Goal: Information Seeking & Learning: Learn about a topic

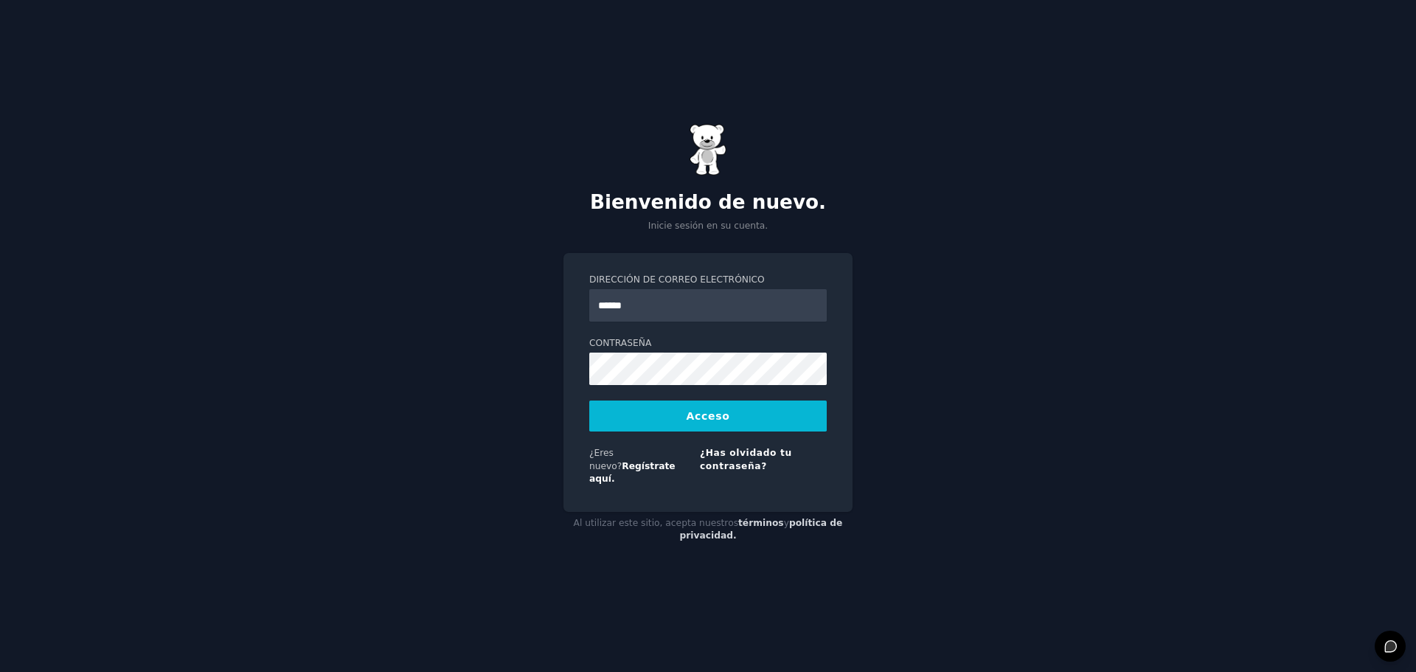
type input "**********"
click at [710, 422] on font "Acceso" at bounding box center [708, 416] width 44 height 12
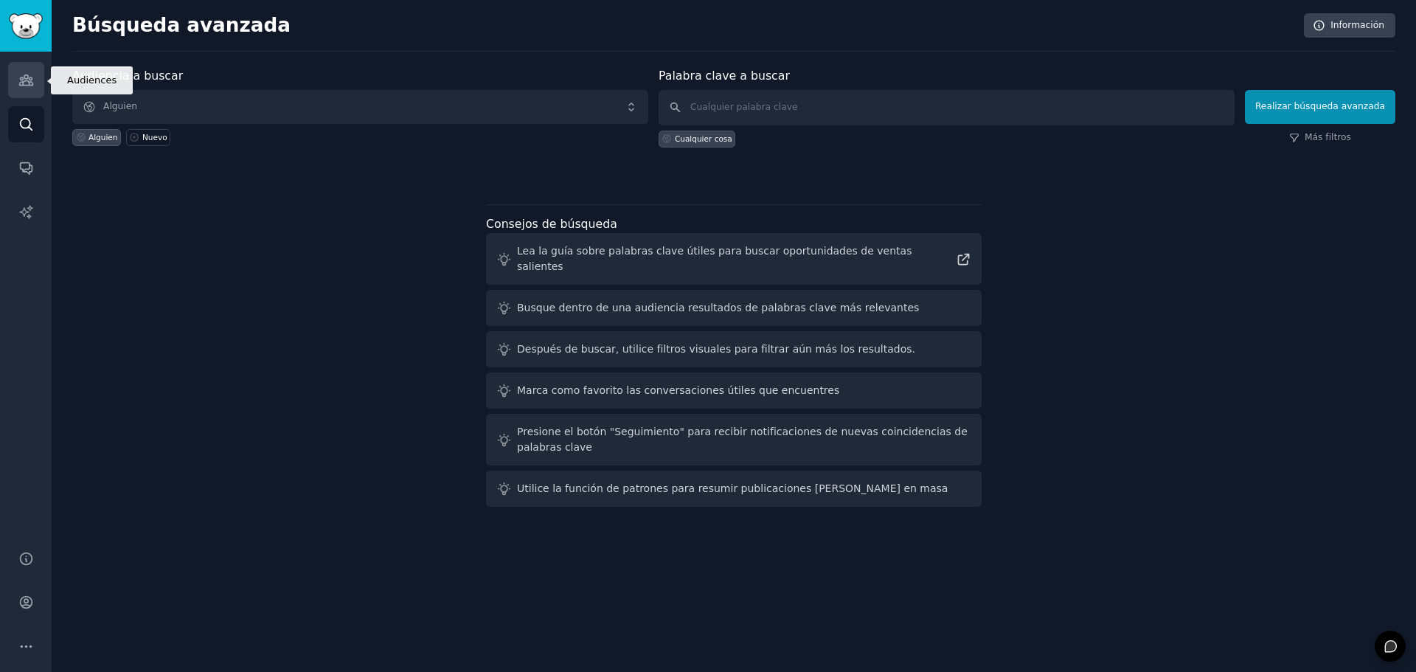
click at [22, 76] on icon "Barra lateral" at bounding box center [25, 79] width 15 height 15
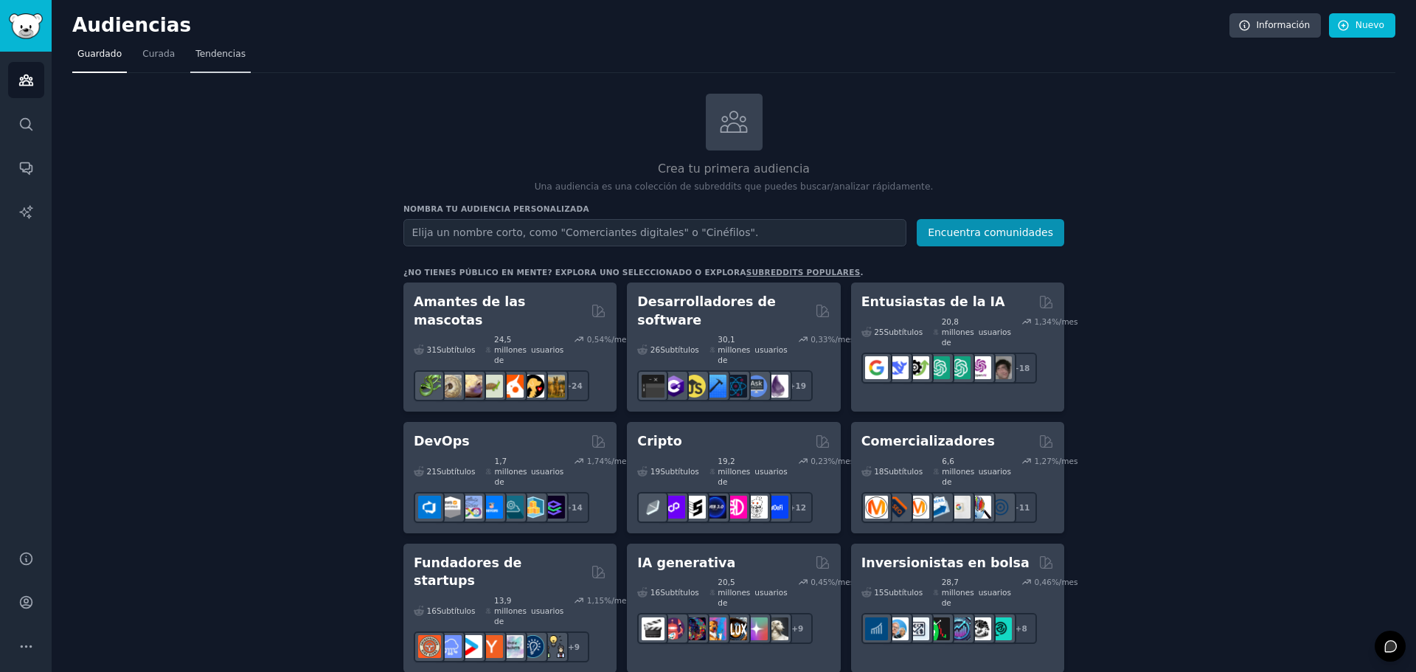
click at [210, 49] on font "Tendencias" at bounding box center [220, 54] width 50 height 10
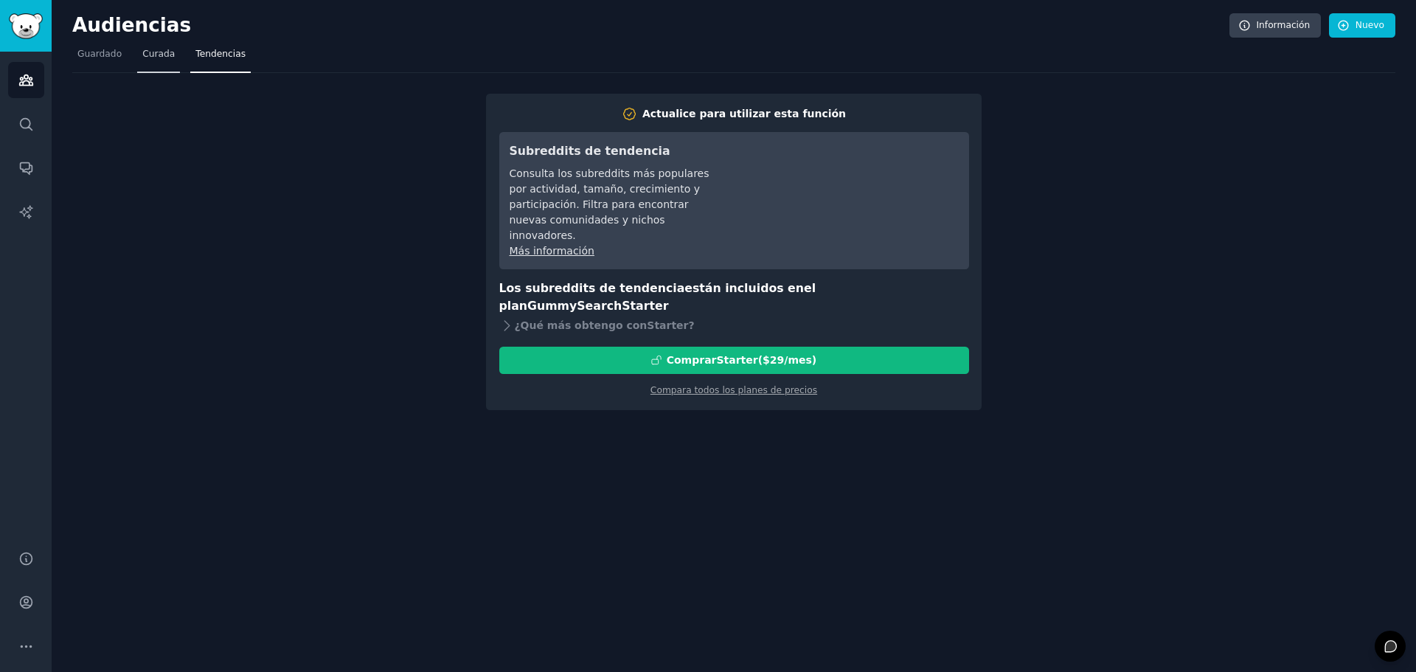
click at [162, 54] on font "Curada" at bounding box center [158, 54] width 32 height 10
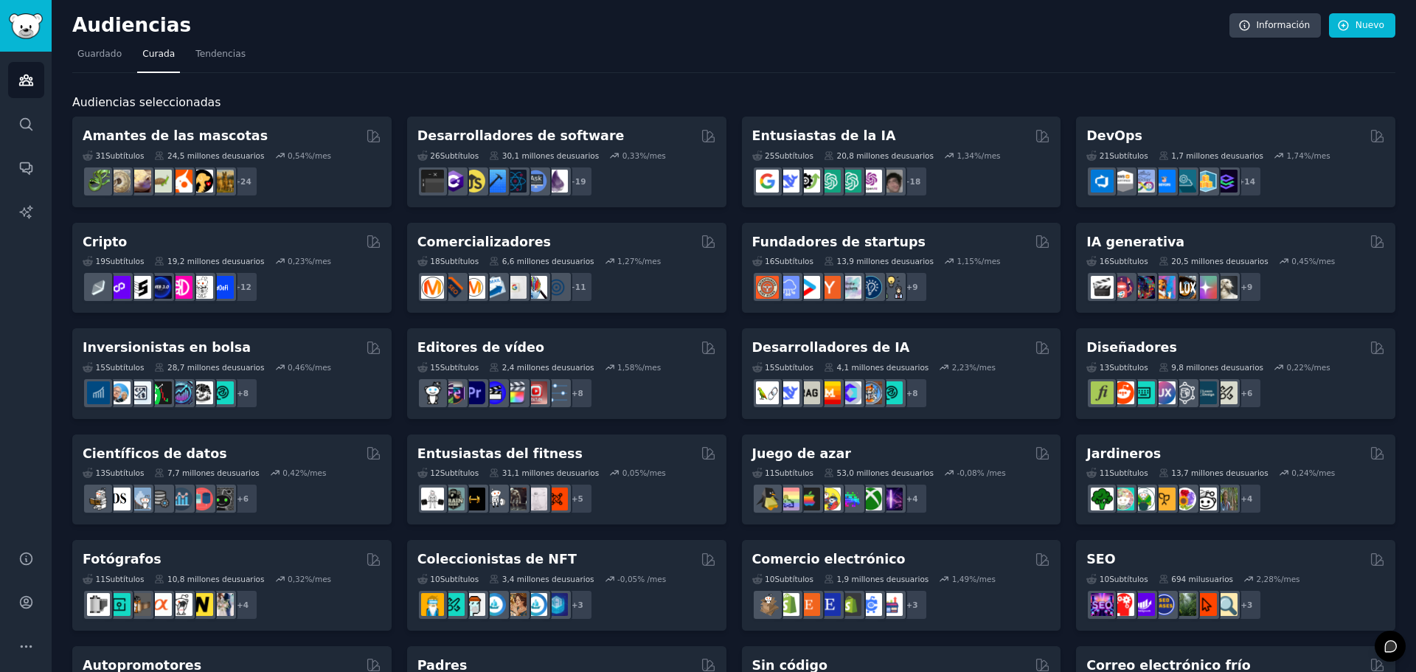
click at [516, 134] on font "Desarrolladores de software" at bounding box center [521, 135] width 207 height 15
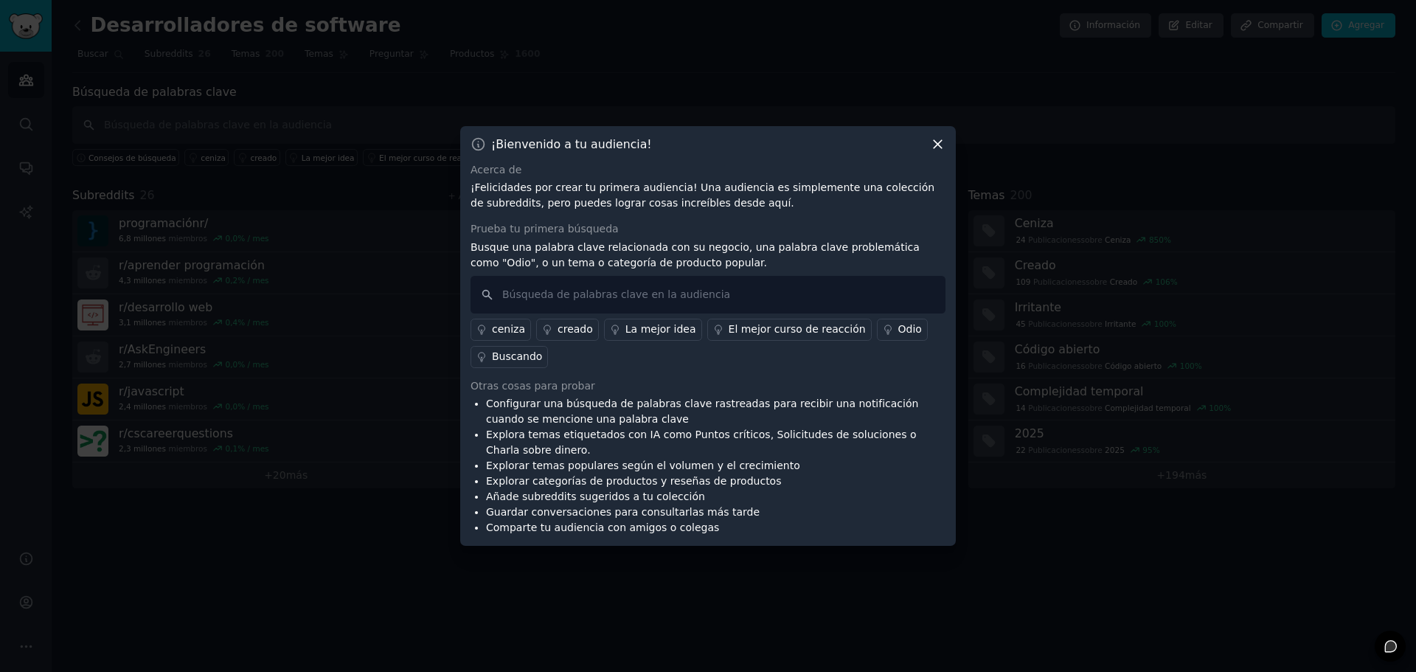
click at [656, 325] on font "La mejor idea" at bounding box center [661, 329] width 71 height 12
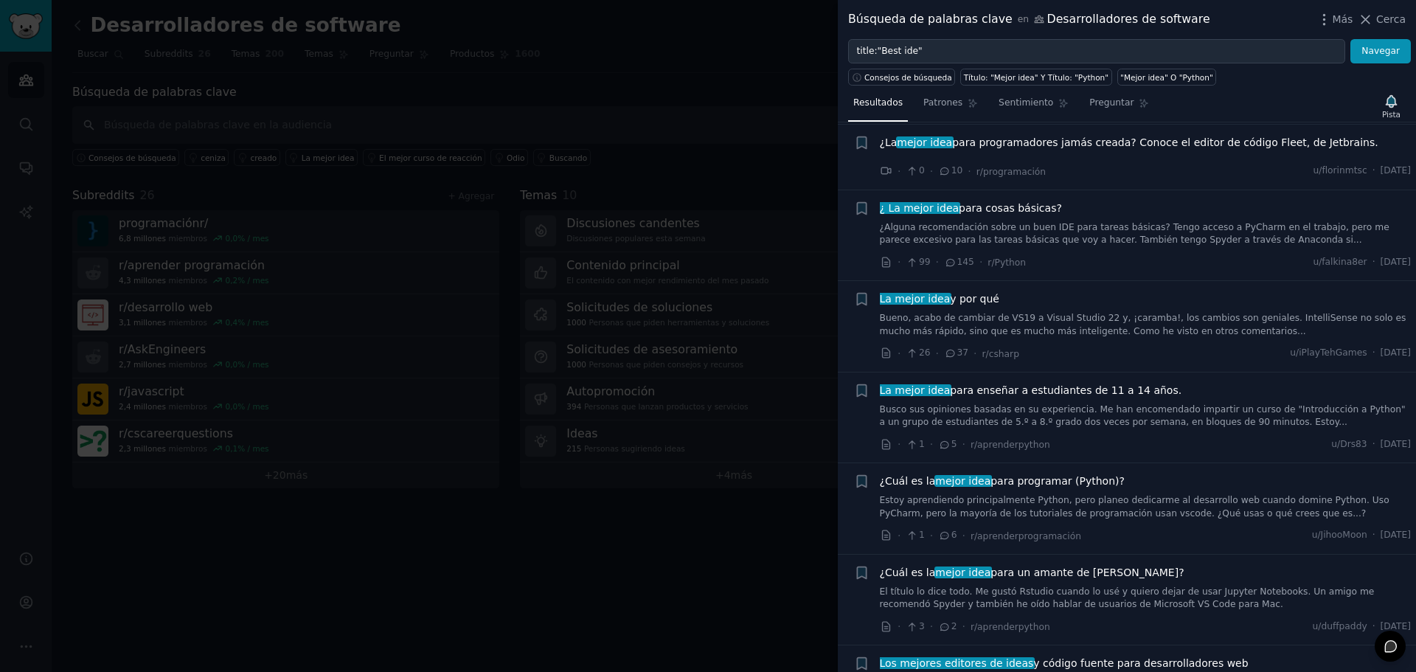
scroll to position [4057, 0]
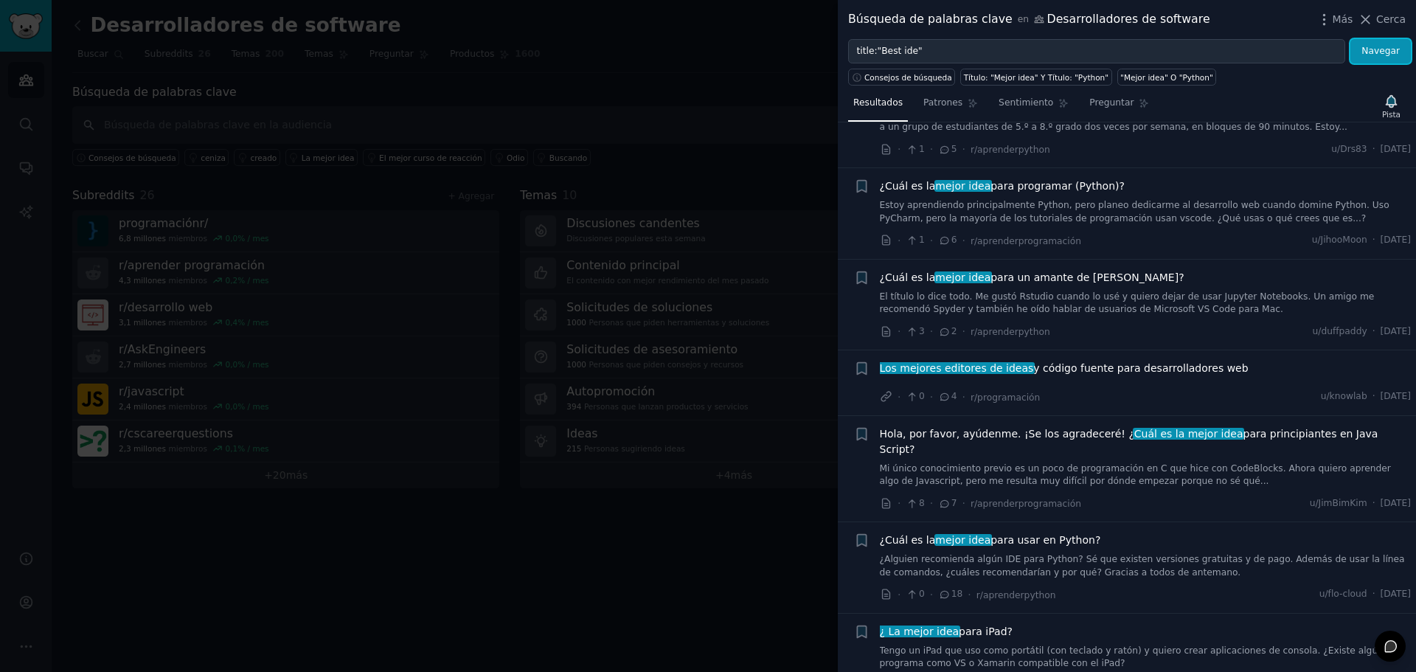
drag, startPoint x: 1385, startPoint y: 48, endPoint x: 1182, endPoint y: 64, distance: 203.5
click at [1385, 48] on font "Navegar" at bounding box center [1381, 51] width 38 height 10
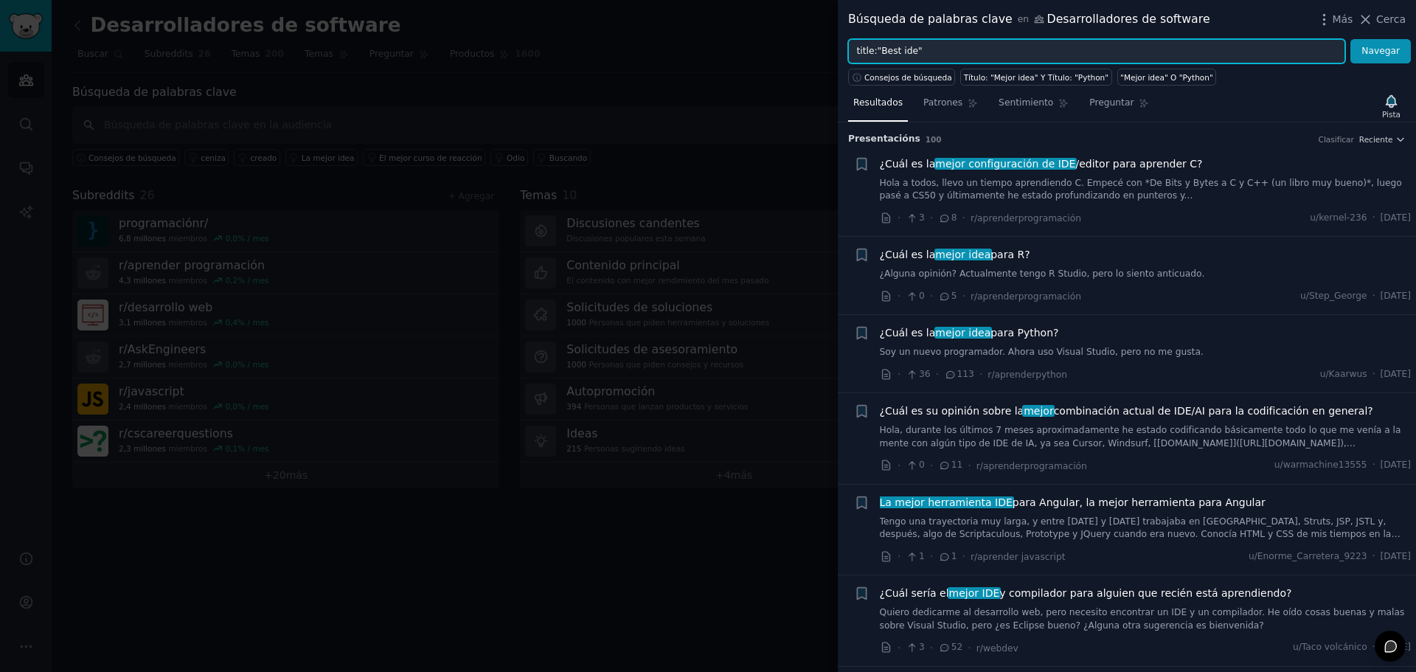
click at [921, 48] on input "title:"Best ide"" at bounding box center [1096, 51] width 497 height 25
type input "t"
type input "l"
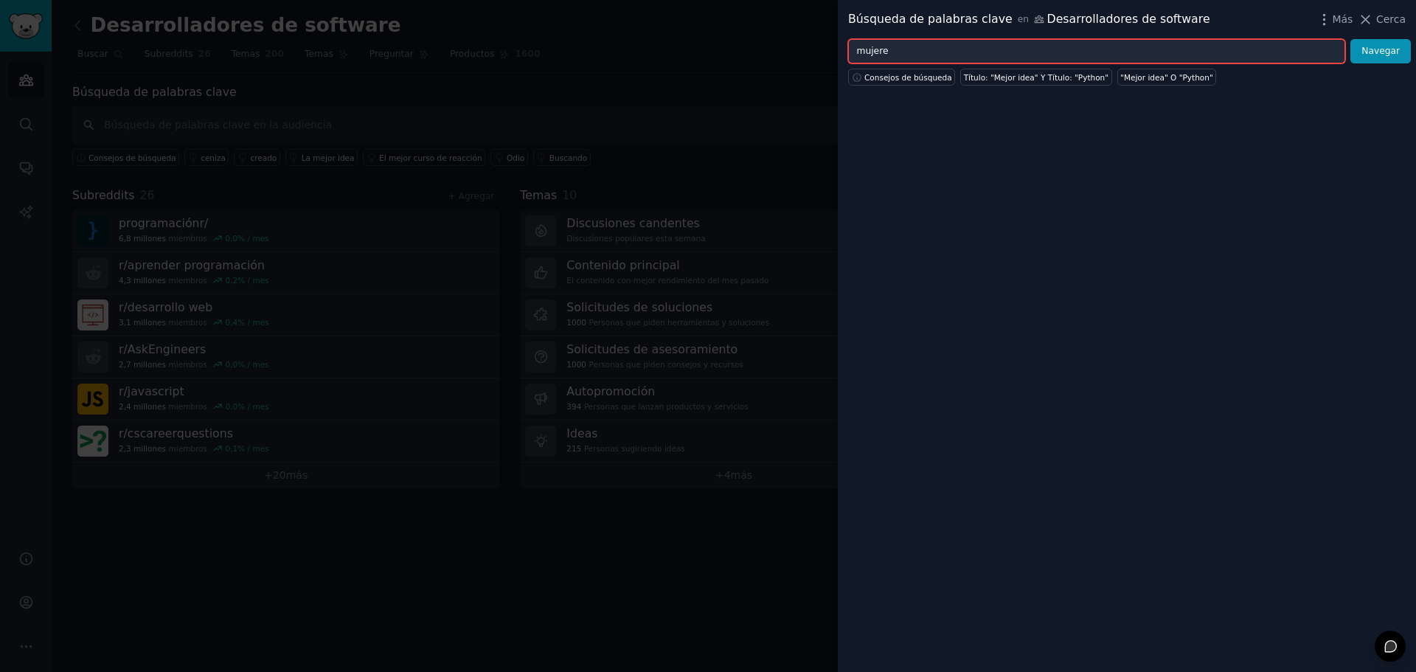
type input "mujeres"
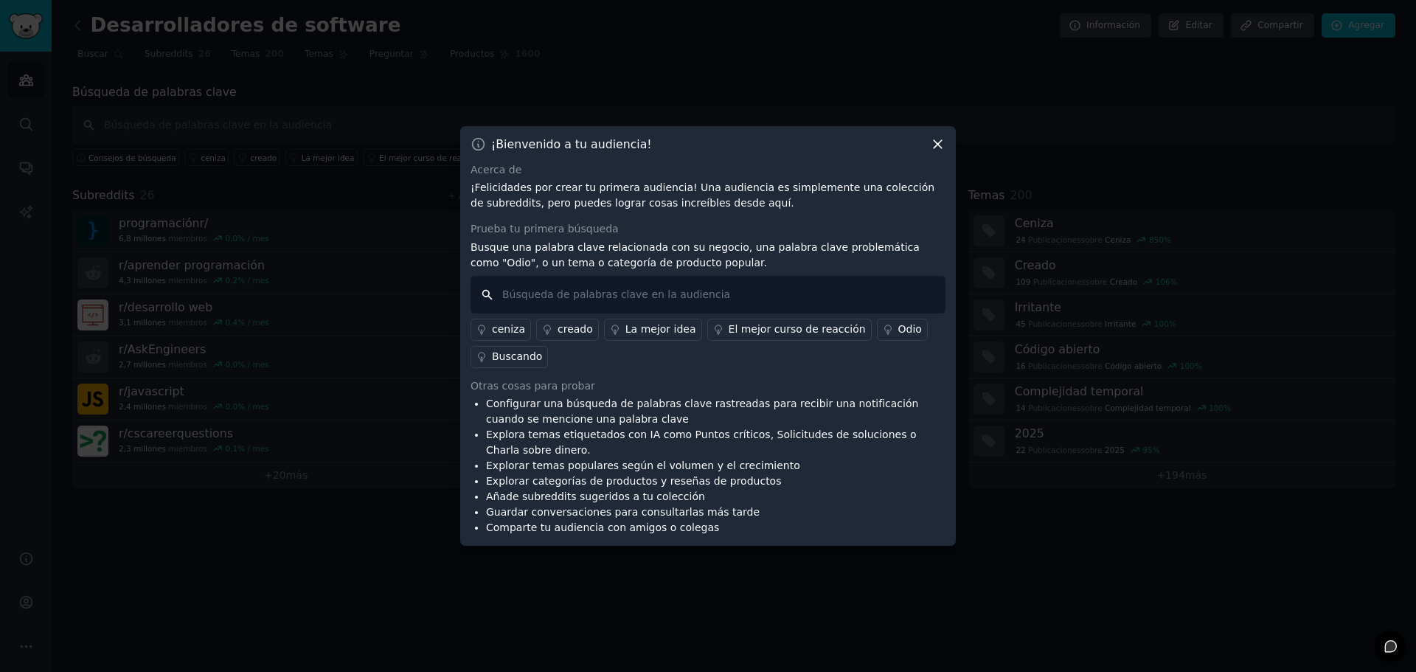
click at [543, 295] on input "text" at bounding box center [708, 295] width 475 height 38
type input "mujeres"
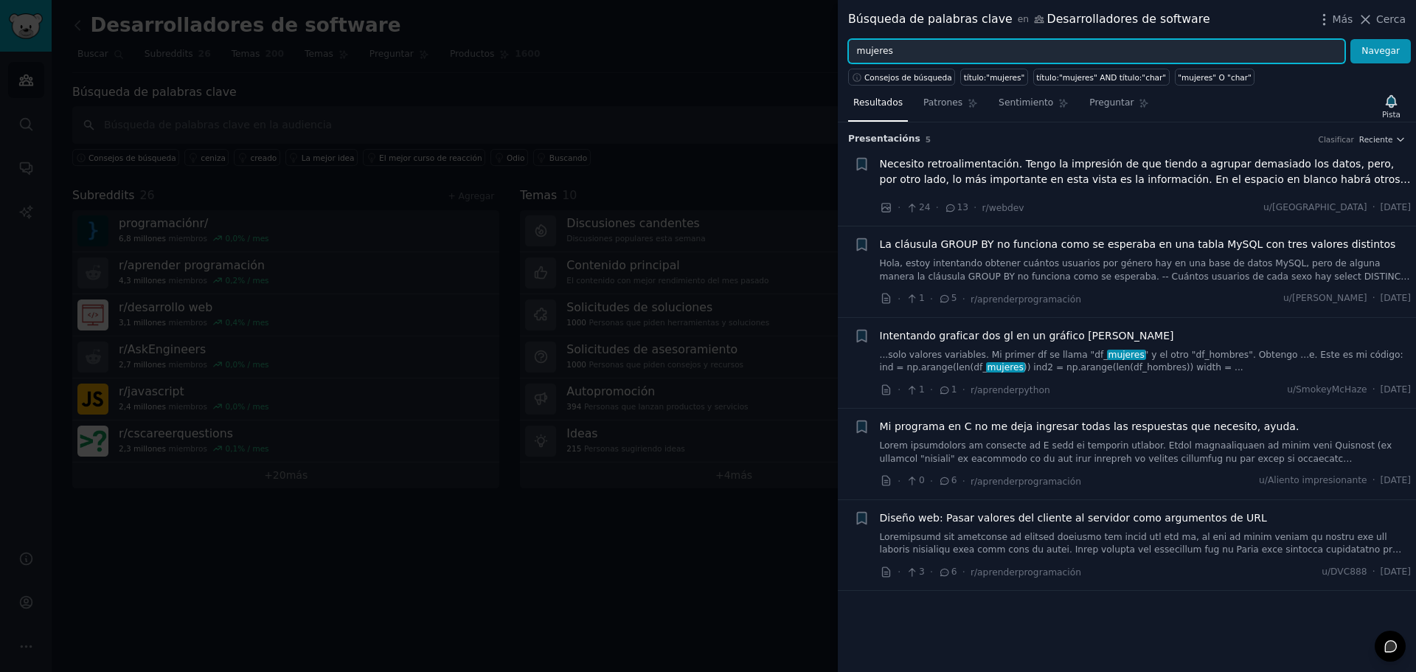
click at [959, 55] on input "mujeres" at bounding box center [1096, 51] width 497 height 25
type input "m"
type input "vida"
click at [1351, 39] on button "Navegar" at bounding box center [1381, 51] width 60 height 25
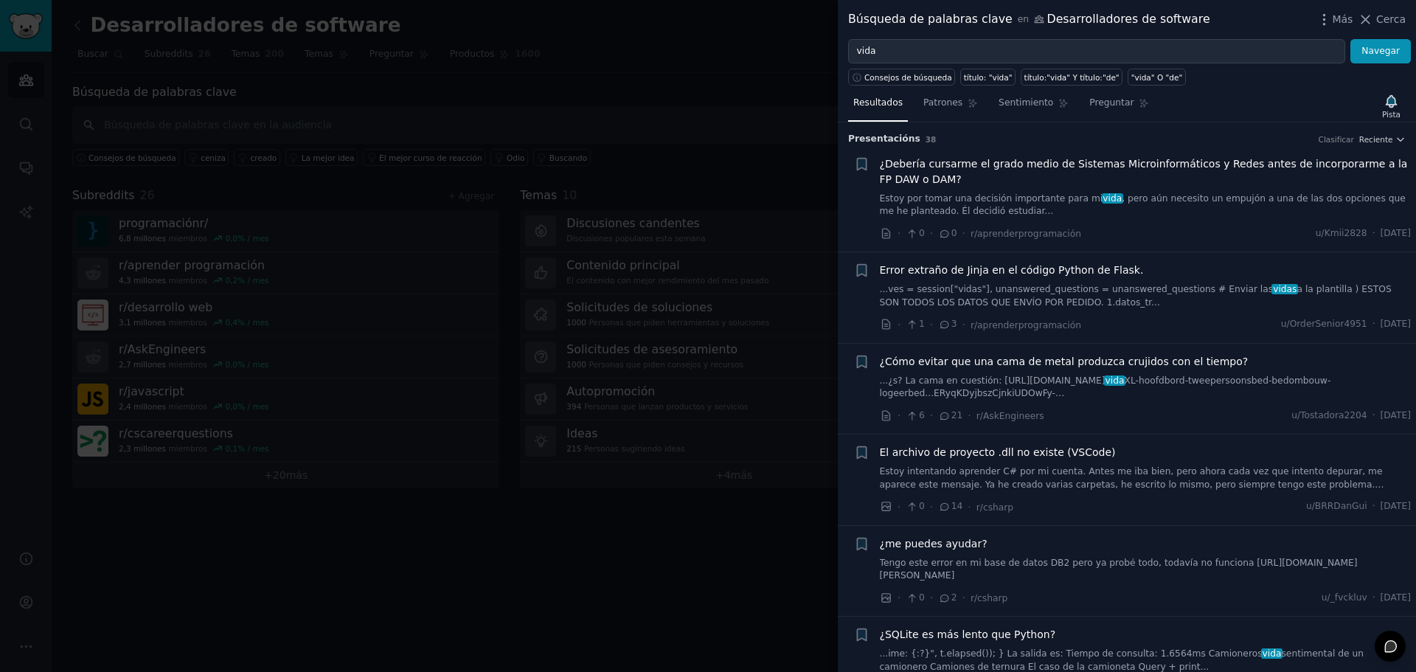
click at [402, 367] on div at bounding box center [708, 336] width 1416 height 672
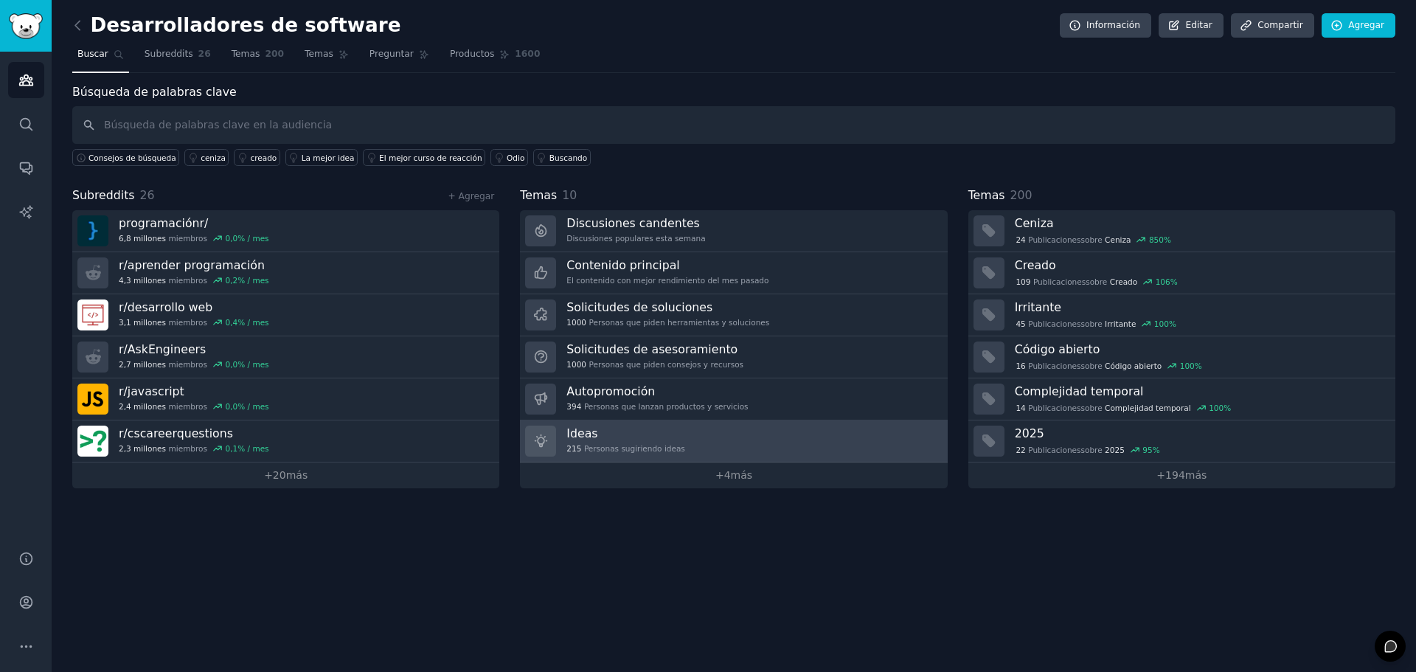
click at [600, 439] on h3 "Ideas" at bounding box center [626, 433] width 119 height 15
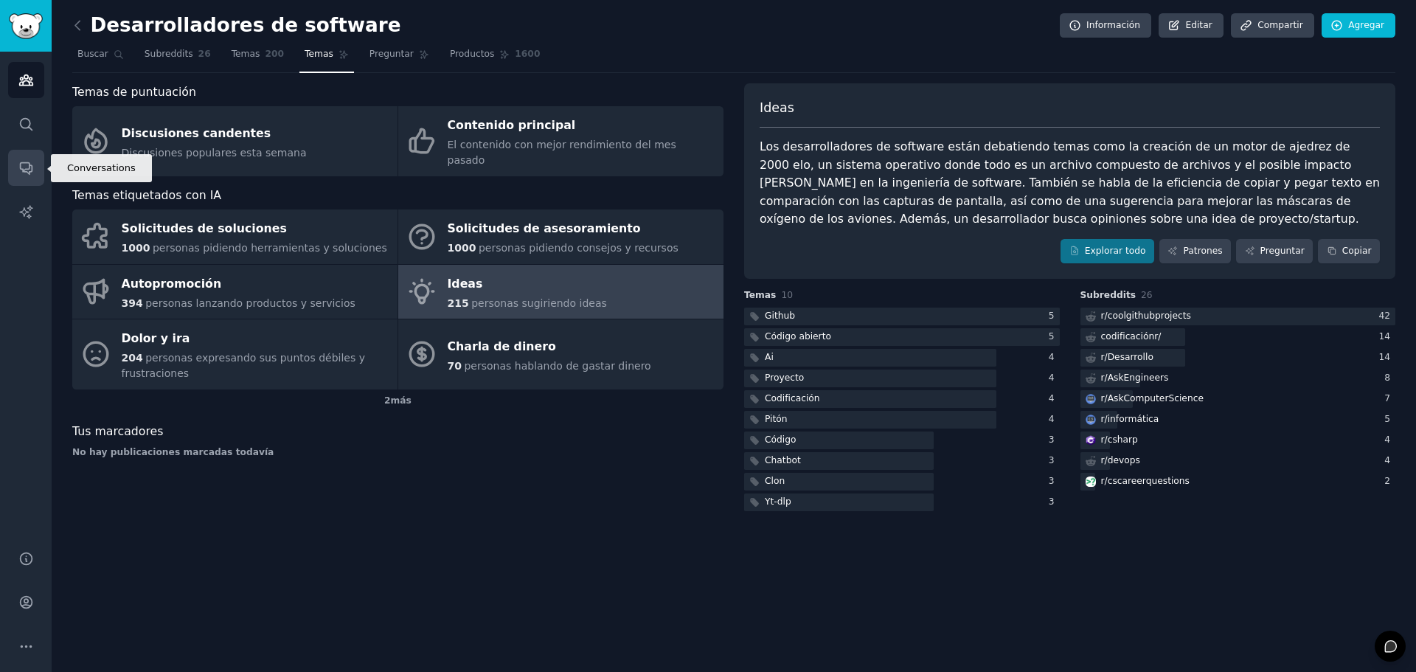
click at [25, 159] on link "Conversaciones" at bounding box center [26, 168] width 36 height 36
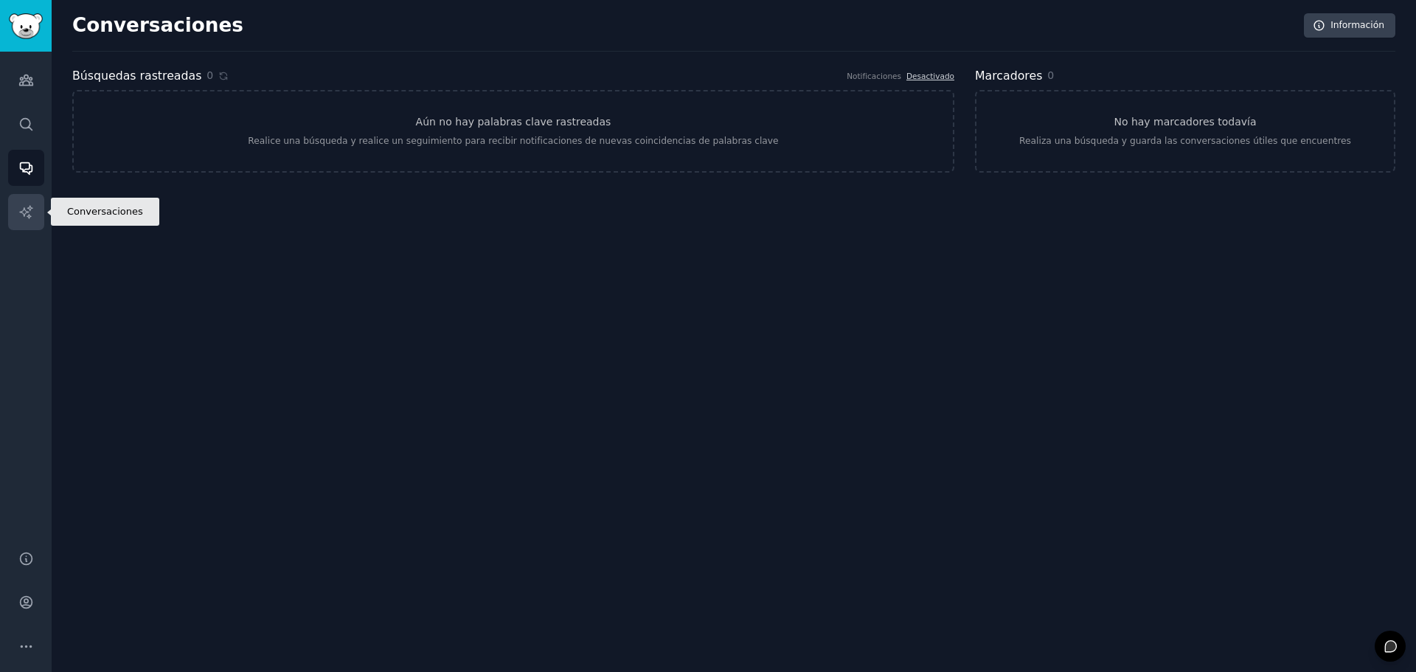
click at [27, 213] on icon "Barra lateral" at bounding box center [25, 211] width 15 height 15
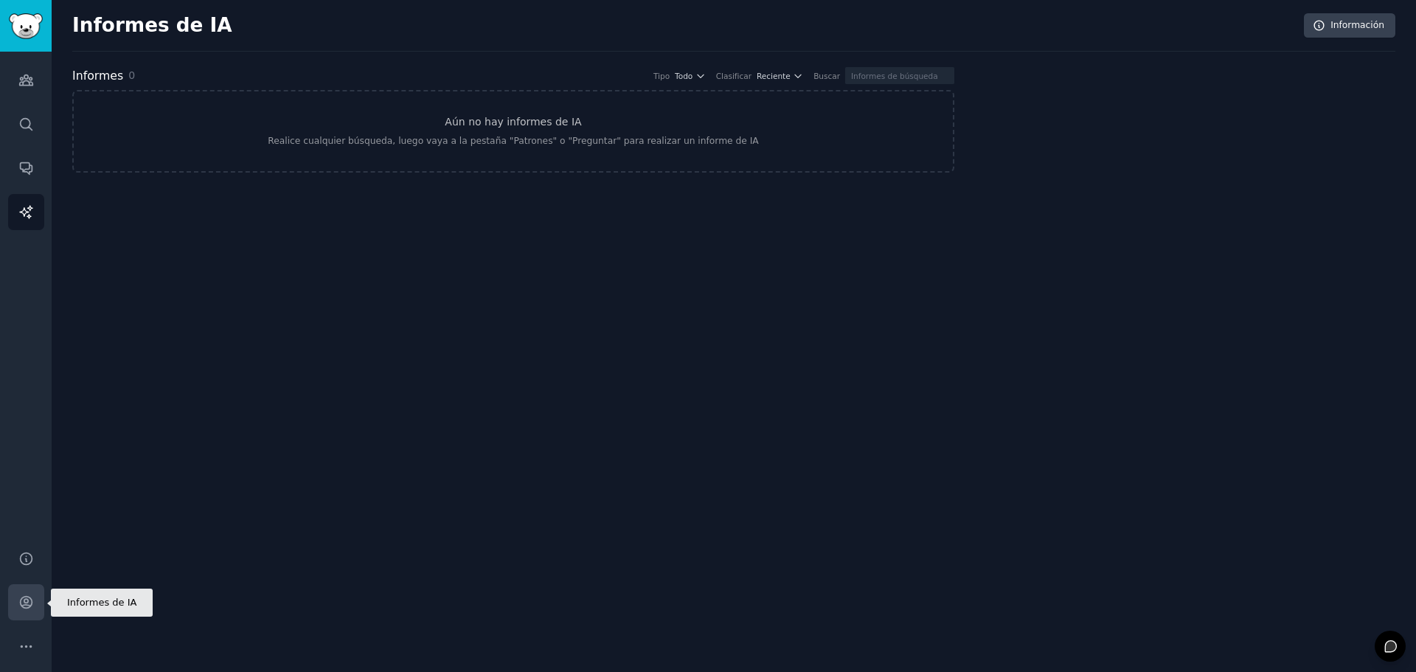
click at [32, 596] on icon "Barra lateral" at bounding box center [25, 602] width 15 height 15
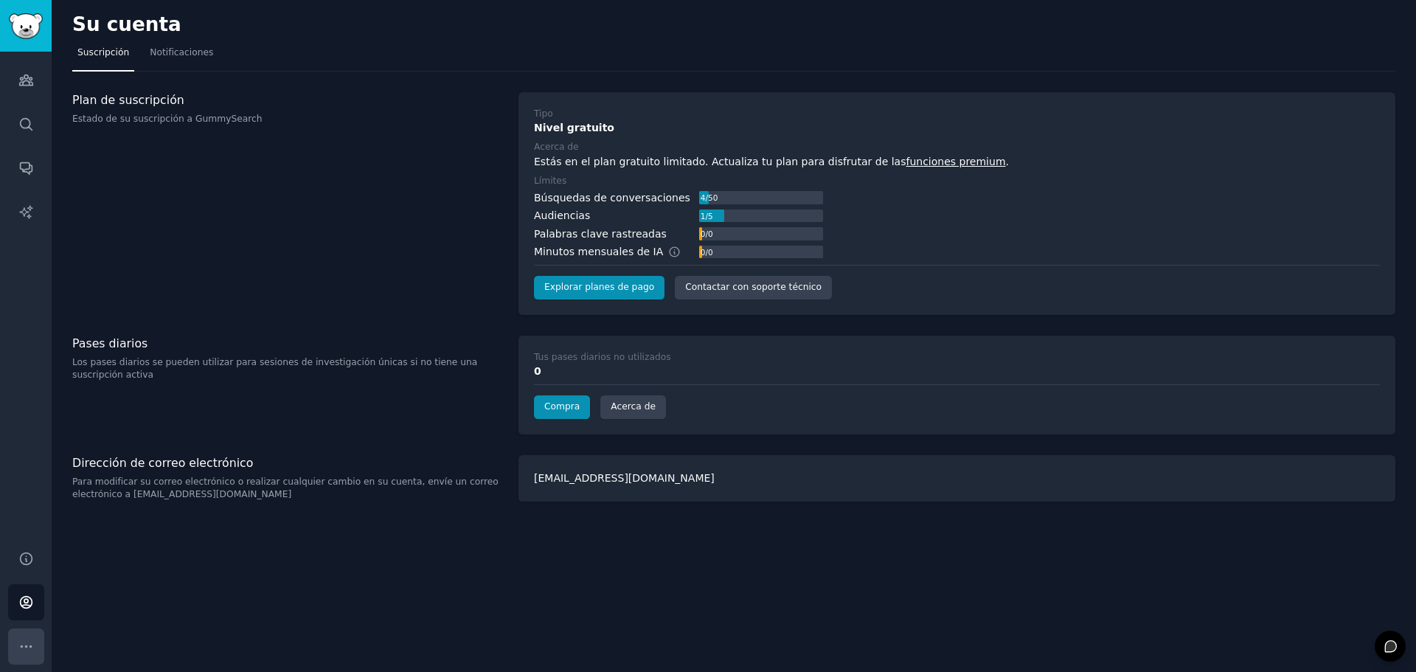
click at [22, 645] on icon "Barra lateral" at bounding box center [26, 645] width 10 height 1
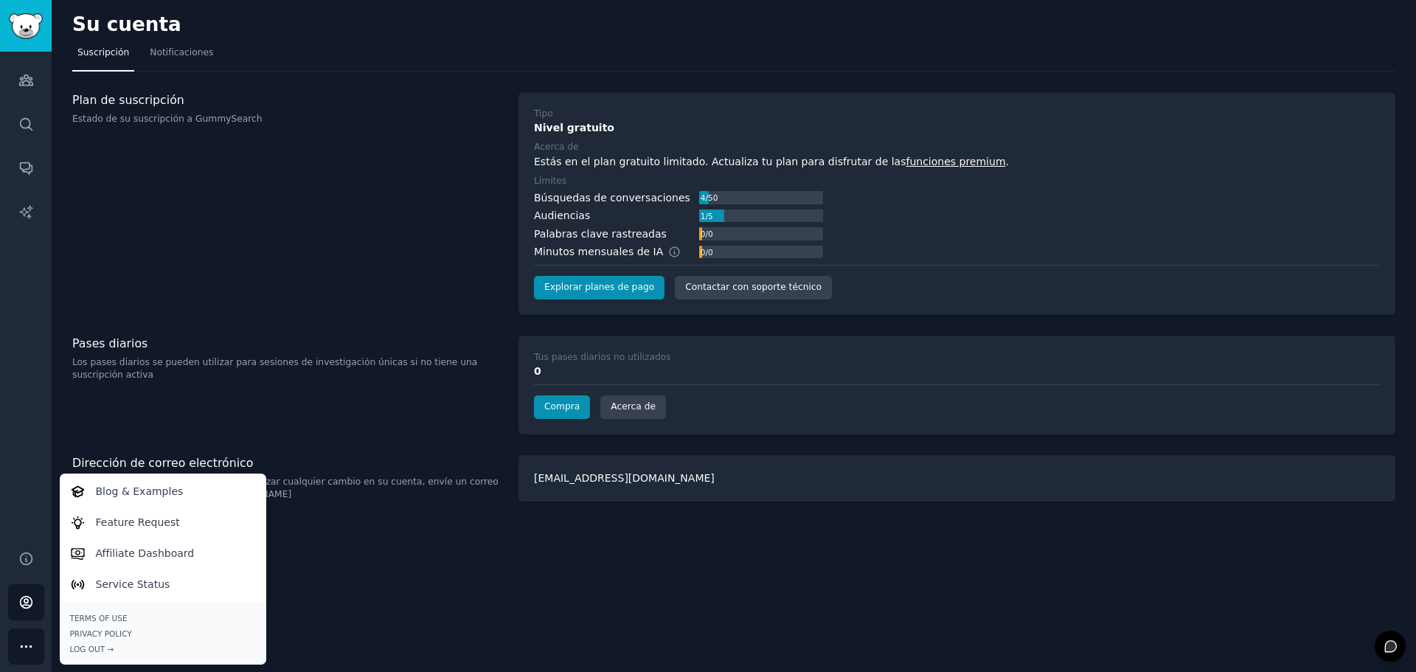
click at [305, 184] on div "Plan de suscripción Estado de su suscripción a GummySearch" at bounding box center [287, 203] width 431 height 223
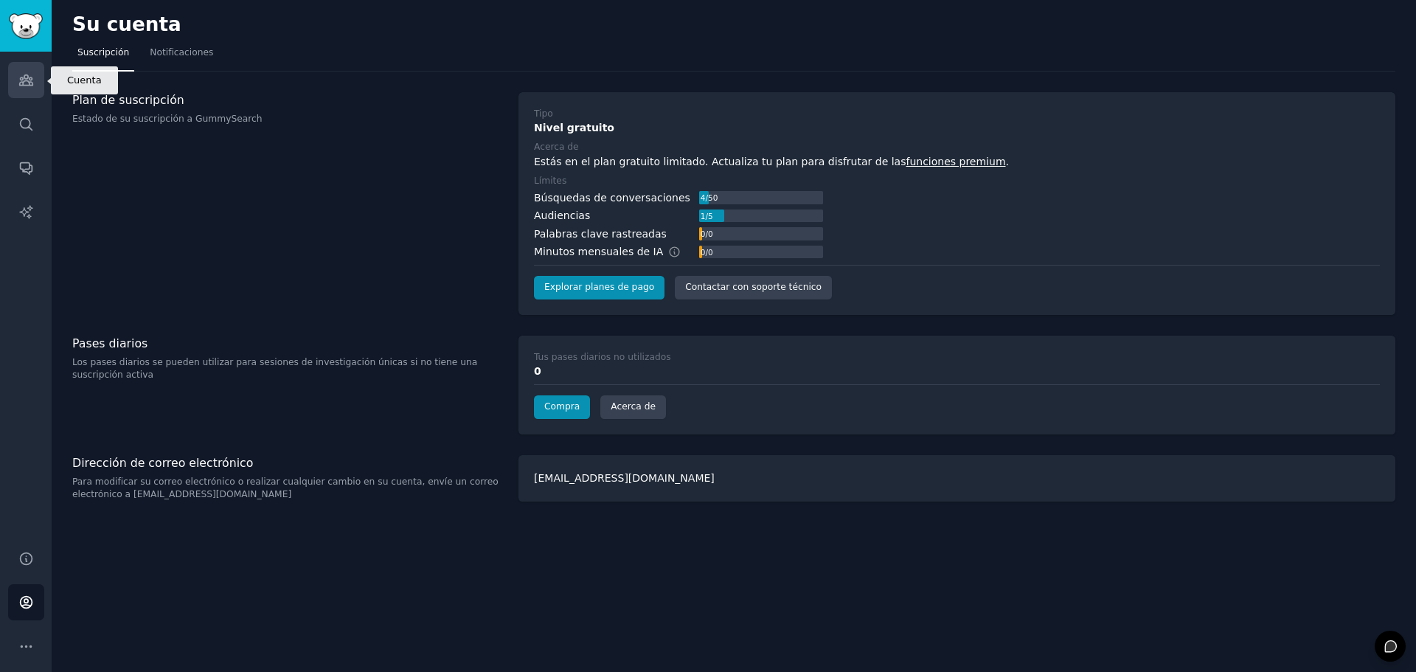
click at [27, 80] on icon "Barra lateral" at bounding box center [25, 80] width 13 height 10
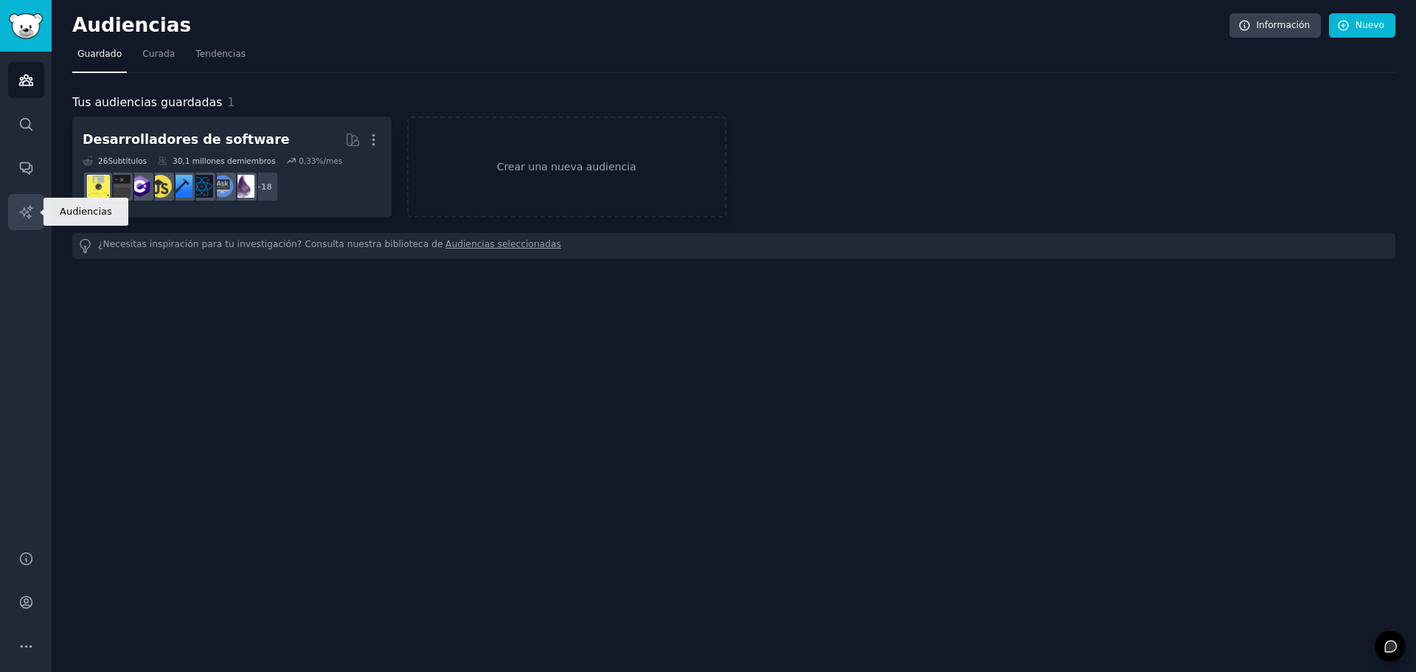
click at [27, 209] on icon "Barra lateral" at bounding box center [25, 211] width 15 height 15
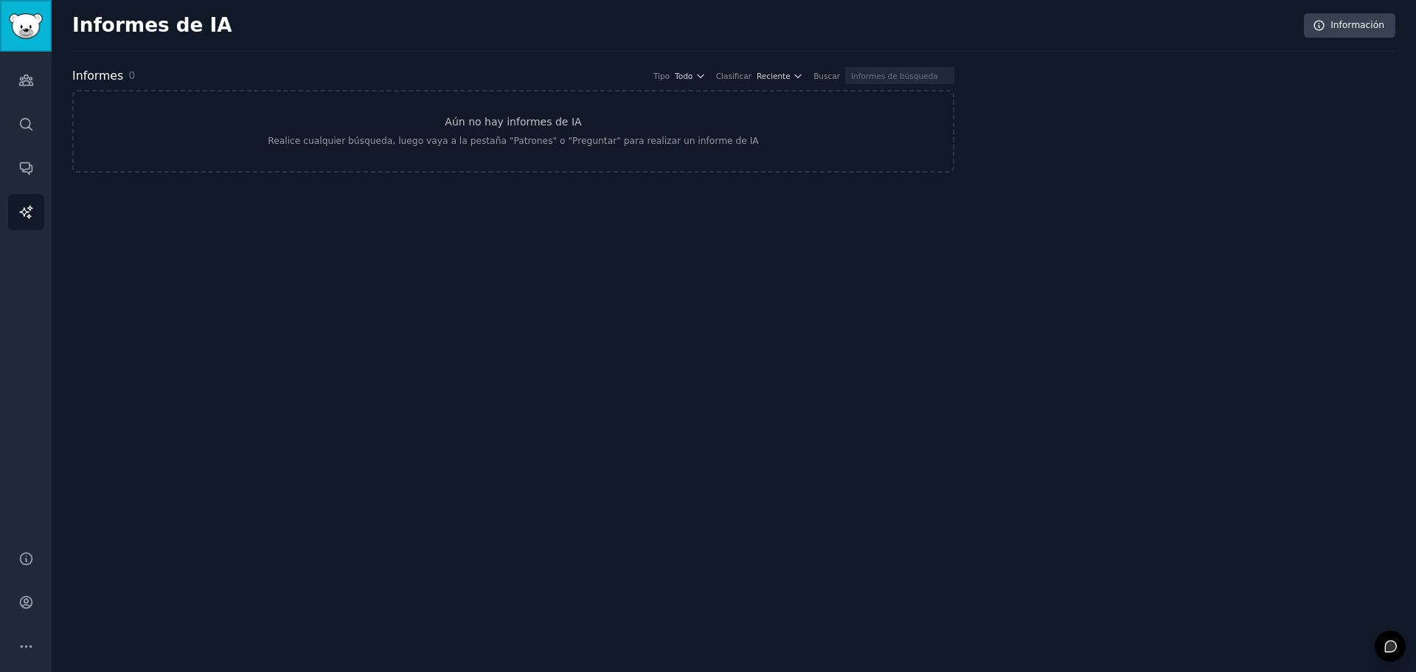
click at [18, 17] on img "Barra lateral" at bounding box center [26, 26] width 34 height 26
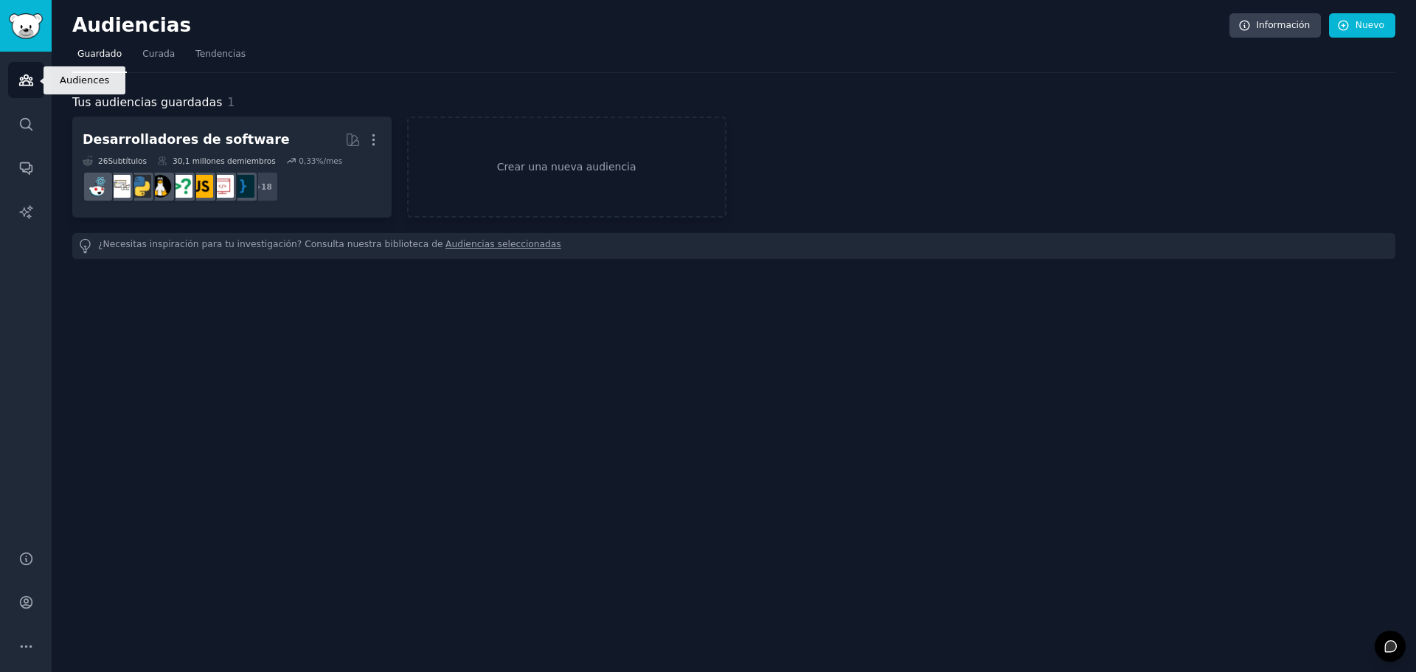
click at [27, 77] on icon "Barra lateral" at bounding box center [25, 79] width 15 height 15
click at [156, 51] on font "Curada" at bounding box center [158, 54] width 32 height 10
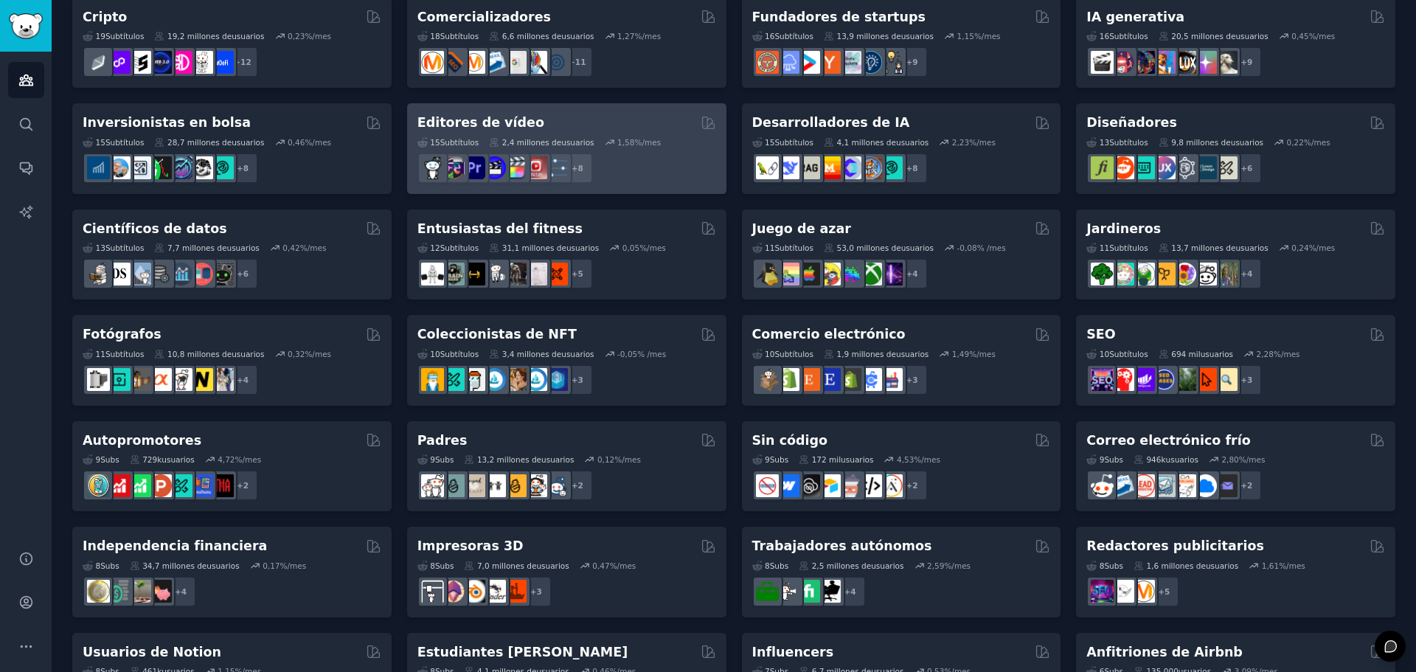
scroll to position [229, 0]
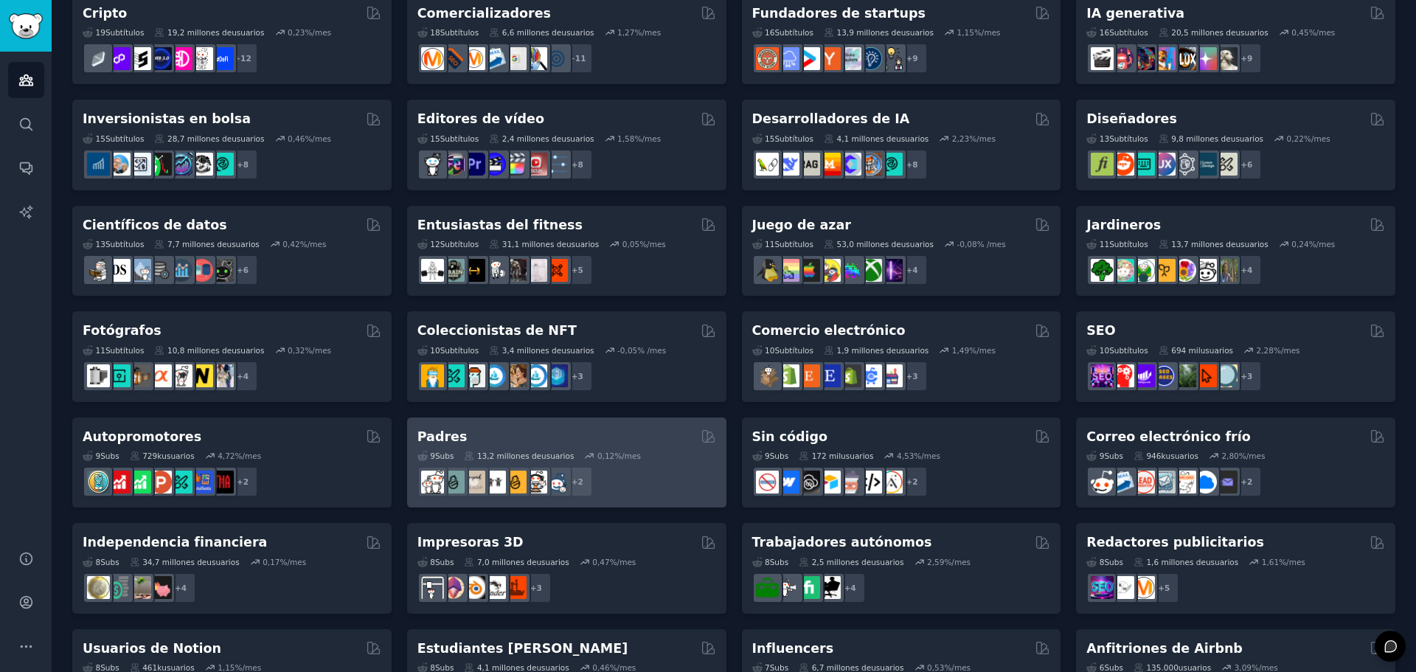
click at [440, 433] on font "Padres" at bounding box center [443, 436] width 50 height 15
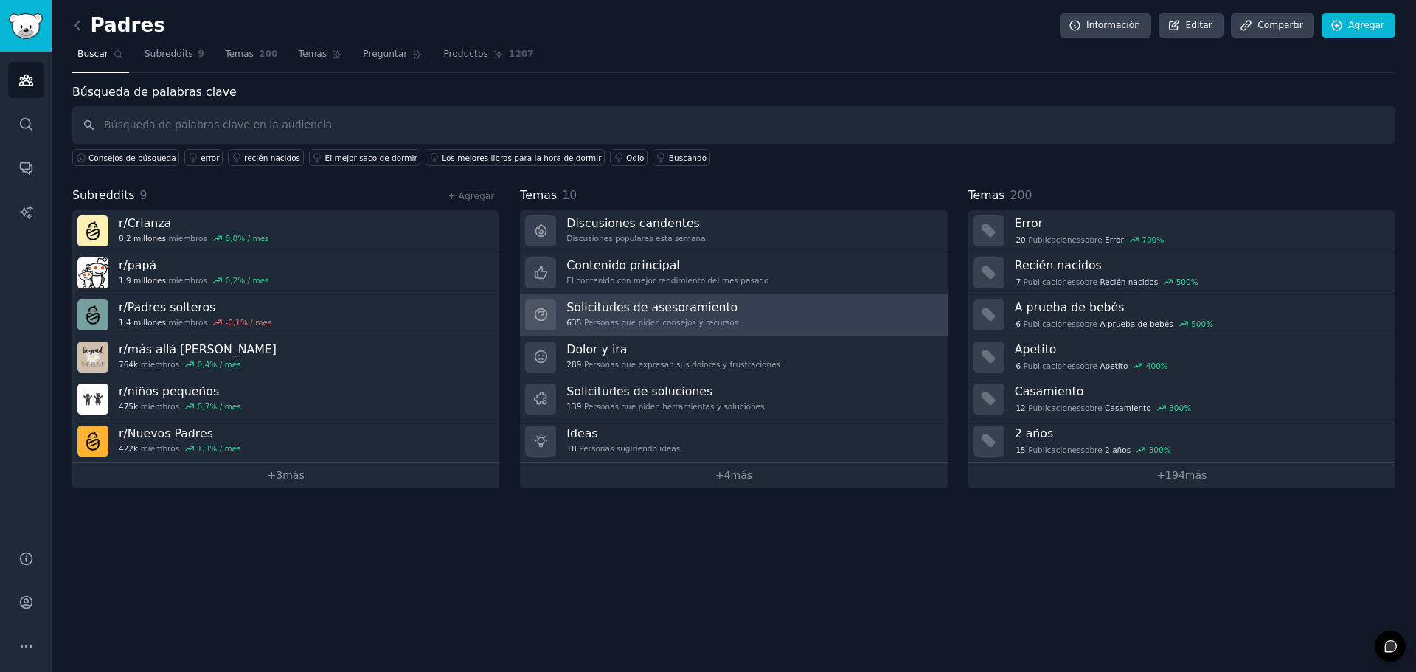
click at [614, 316] on div "Solicitudes de asesoramiento 635 Personas que piden consejos y recursos" at bounding box center [653, 314] width 172 height 31
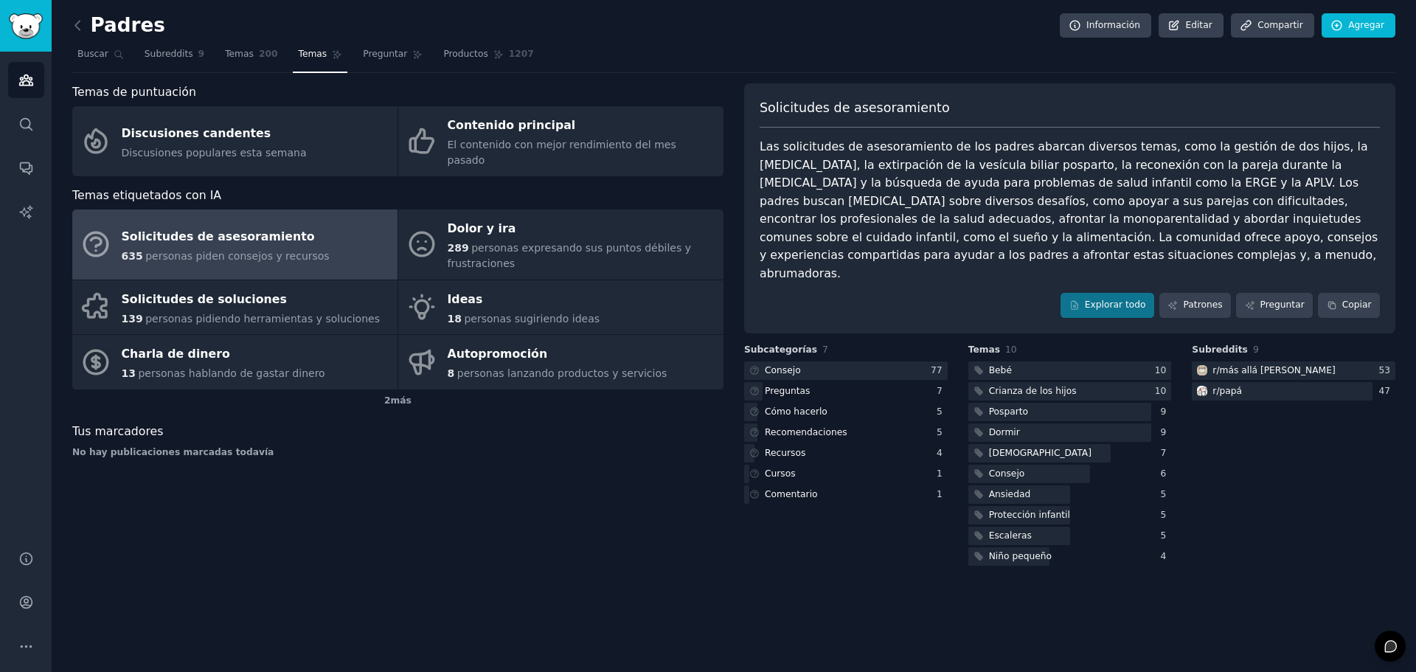
click at [219, 229] on font "Solicitudes de asesoramiento" at bounding box center [218, 237] width 193 height 18
click at [214, 250] on font "personas piden consejos y recursos" at bounding box center [237, 256] width 184 height 12
click at [211, 250] on font "personas piden consejos y recursos" at bounding box center [237, 256] width 184 height 12
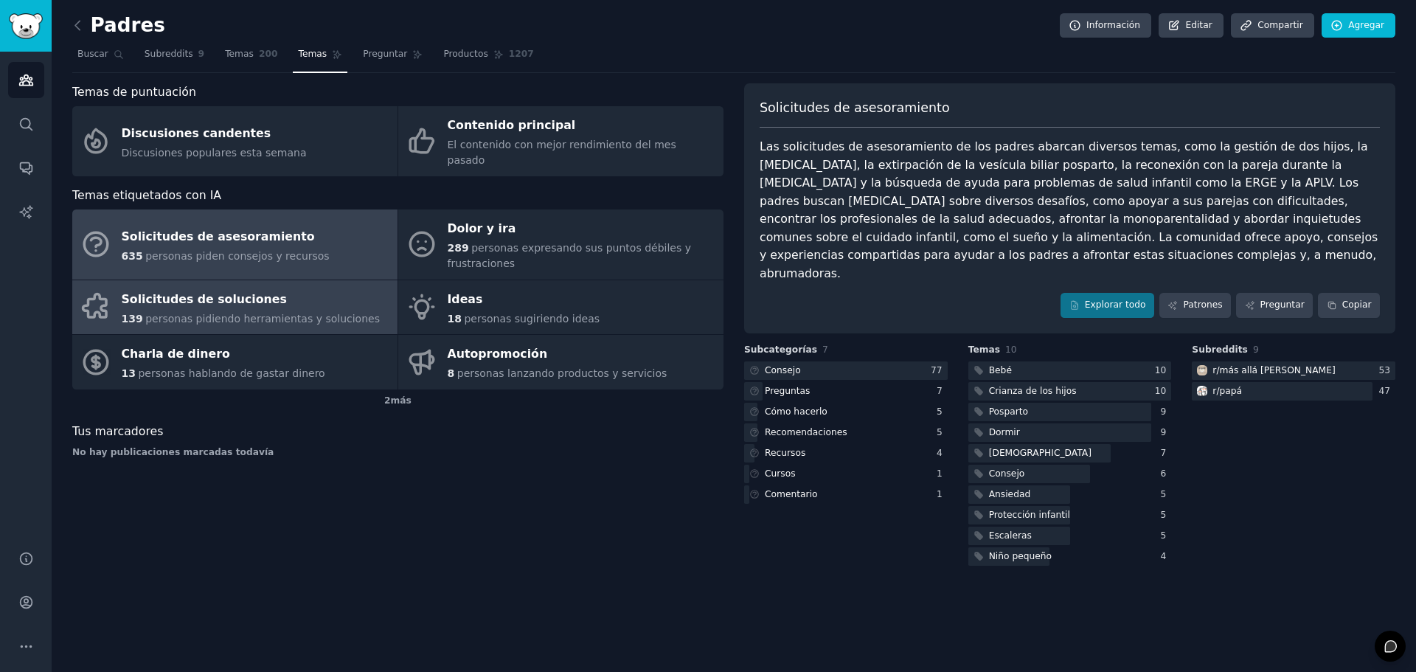
click at [205, 292] on font "Solicitudes de soluciones" at bounding box center [204, 299] width 165 height 14
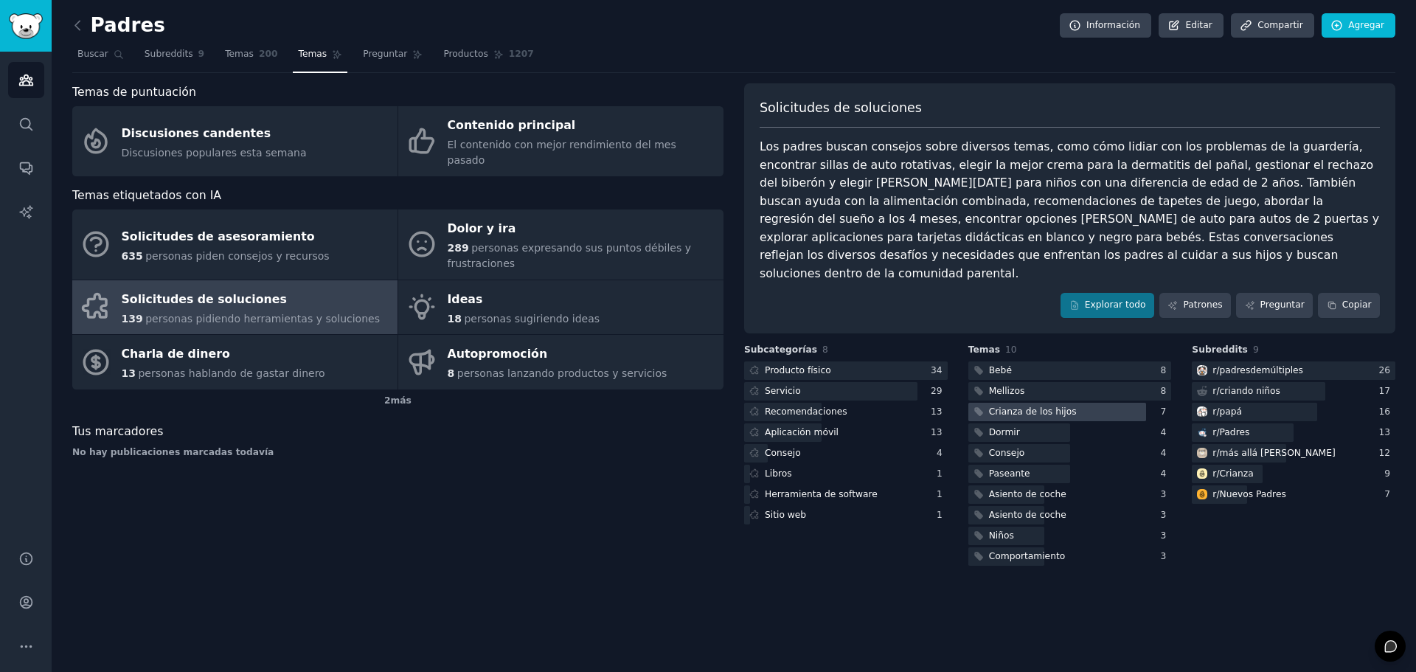
click at [1036, 406] on font "Crianza de los hijos" at bounding box center [1033, 411] width 88 height 10
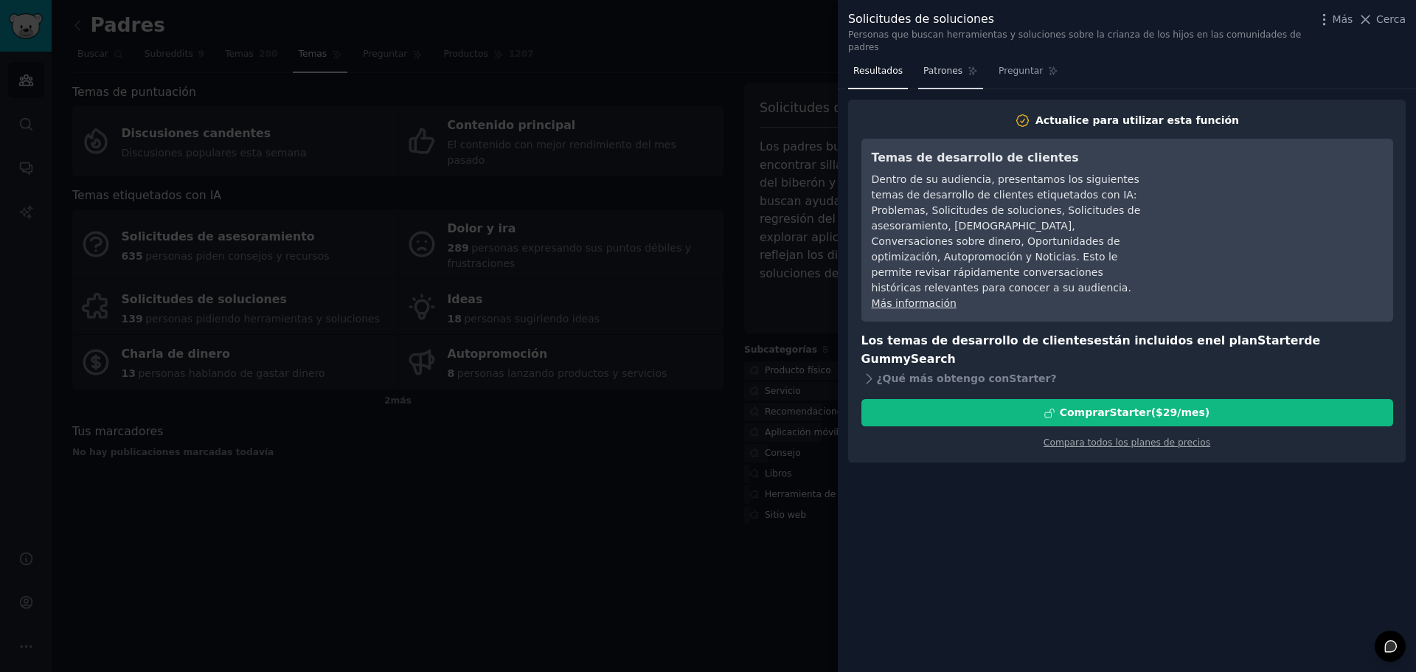
click at [934, 66] on link "Patrones" at bounding box center [950, 75] width 65 height 30
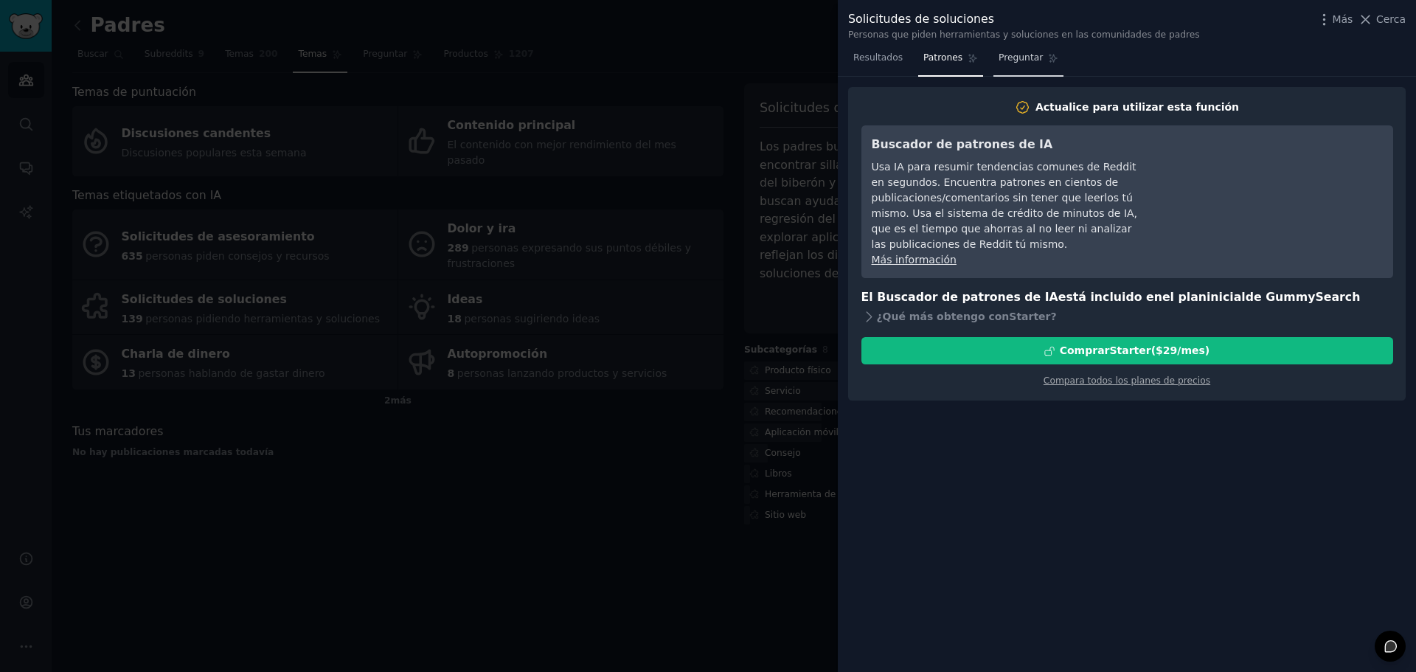
click at [1015, 55] on font "Preguntar" at bounding box center [1021, 57] width 44 height 10
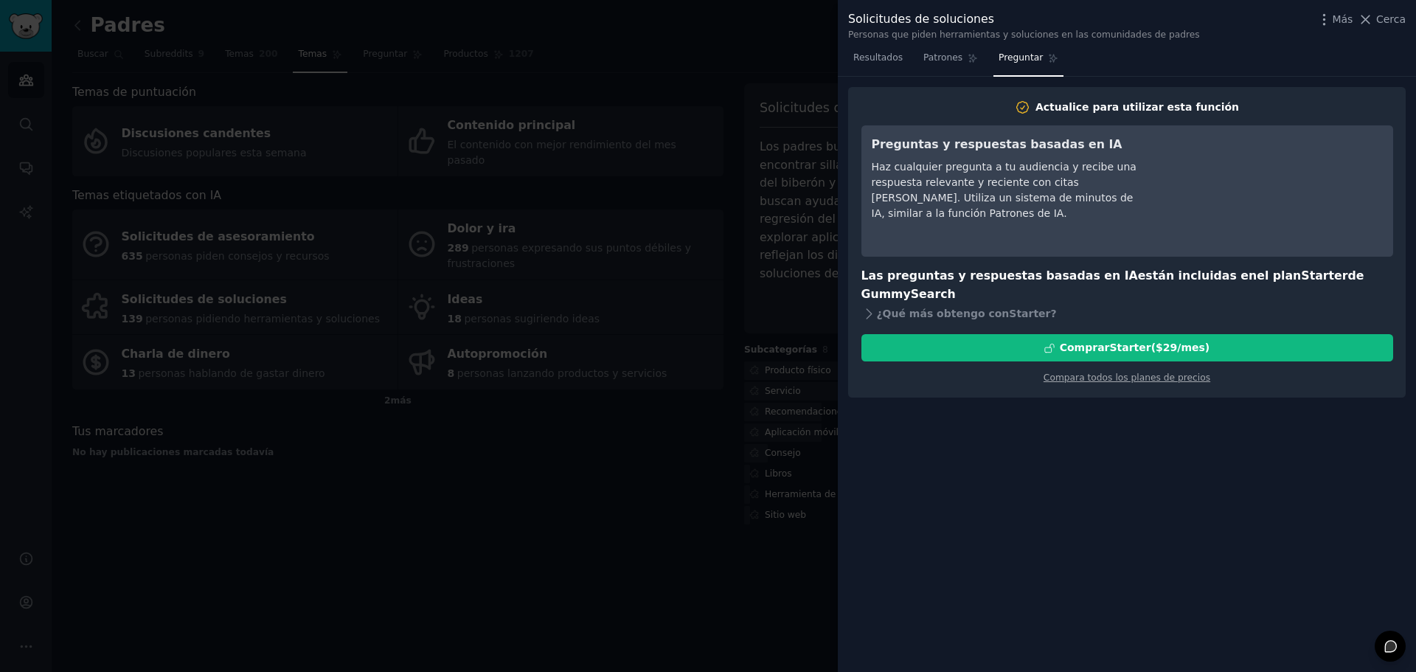
drag, startPoint x: 65, startPoint y: 54, endPoint x: 77, endPoint y: 122, distance: 68.9
click at [58, 68] on div at bounding box center [708, 336] width 1416 height 672
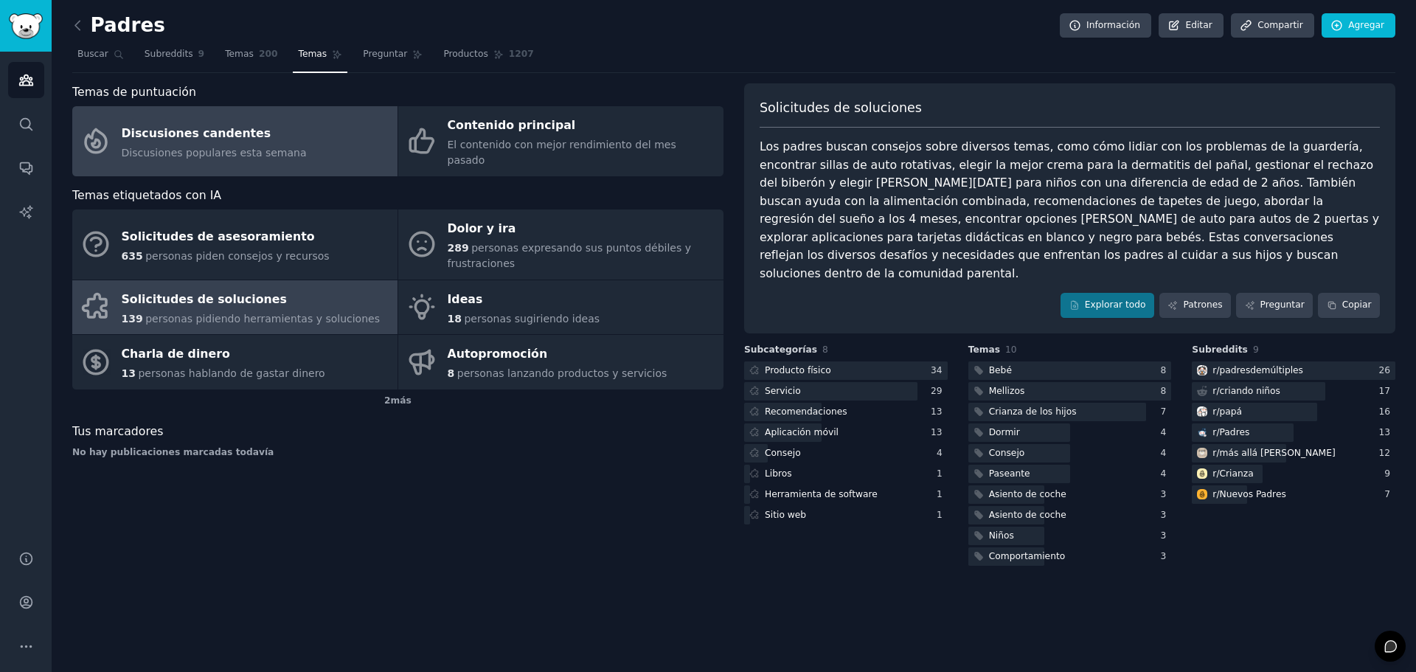
click at [193, 126] on font "Discusiones candentes" at bounding box center [197, 133] width 150 height 14
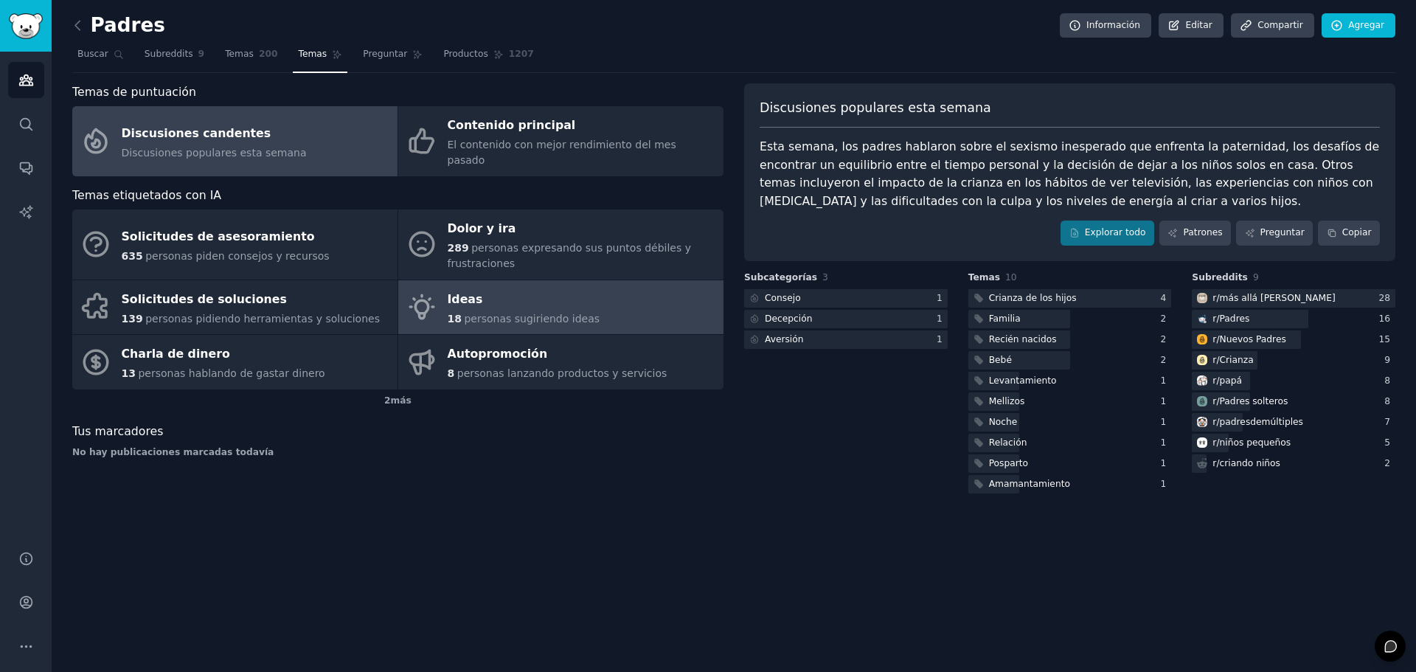
click at [491, 313] on font "personas sugiriendo ideas" at bounding box center [532, 319] width 136 height 12
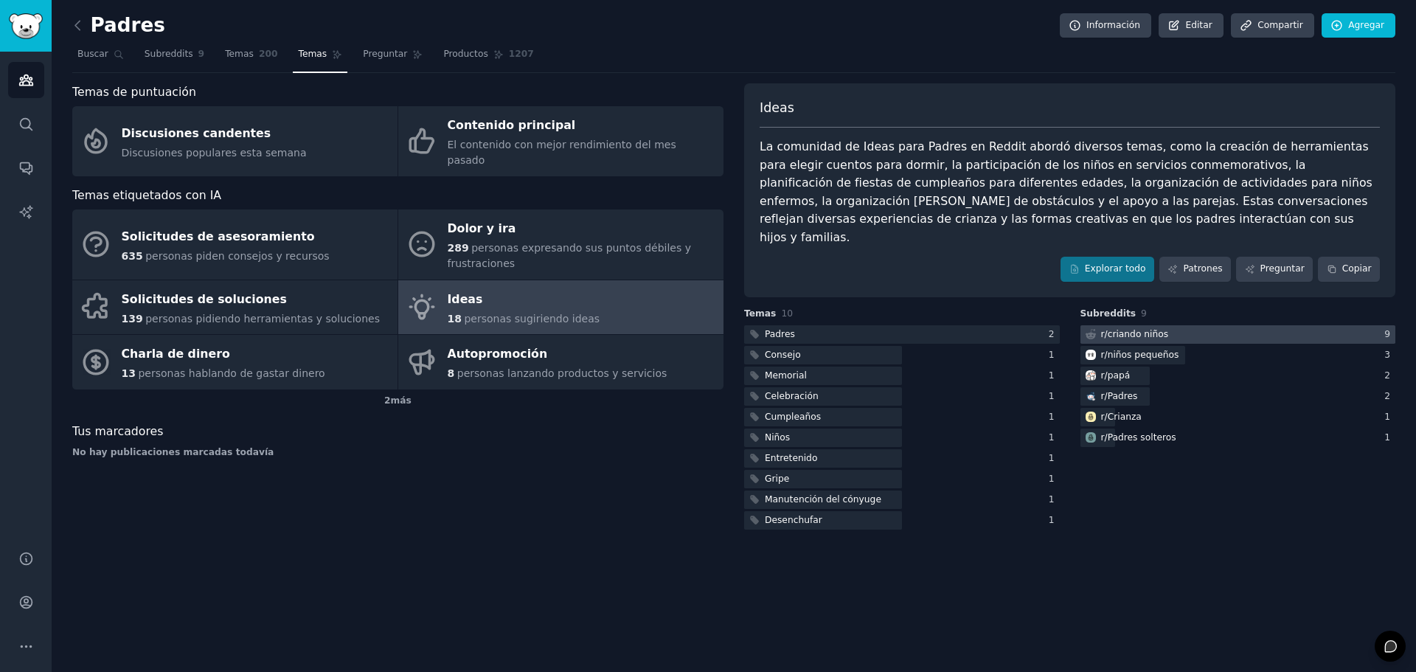
click at [1136, 329] on font "criando niños" at bounding box center [1138, 334] width 60 height 10
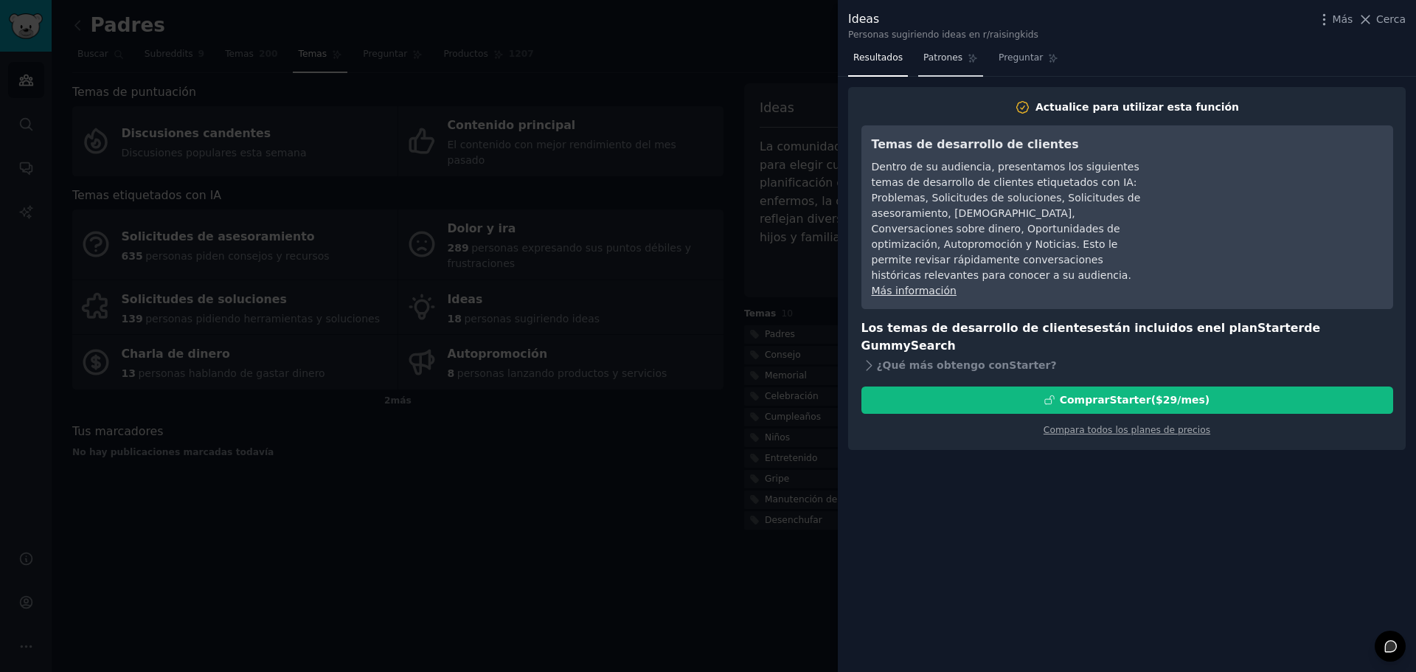
click at [926, 55] on font "Patrones" at bounding box center [943, 57] width 39 height 10
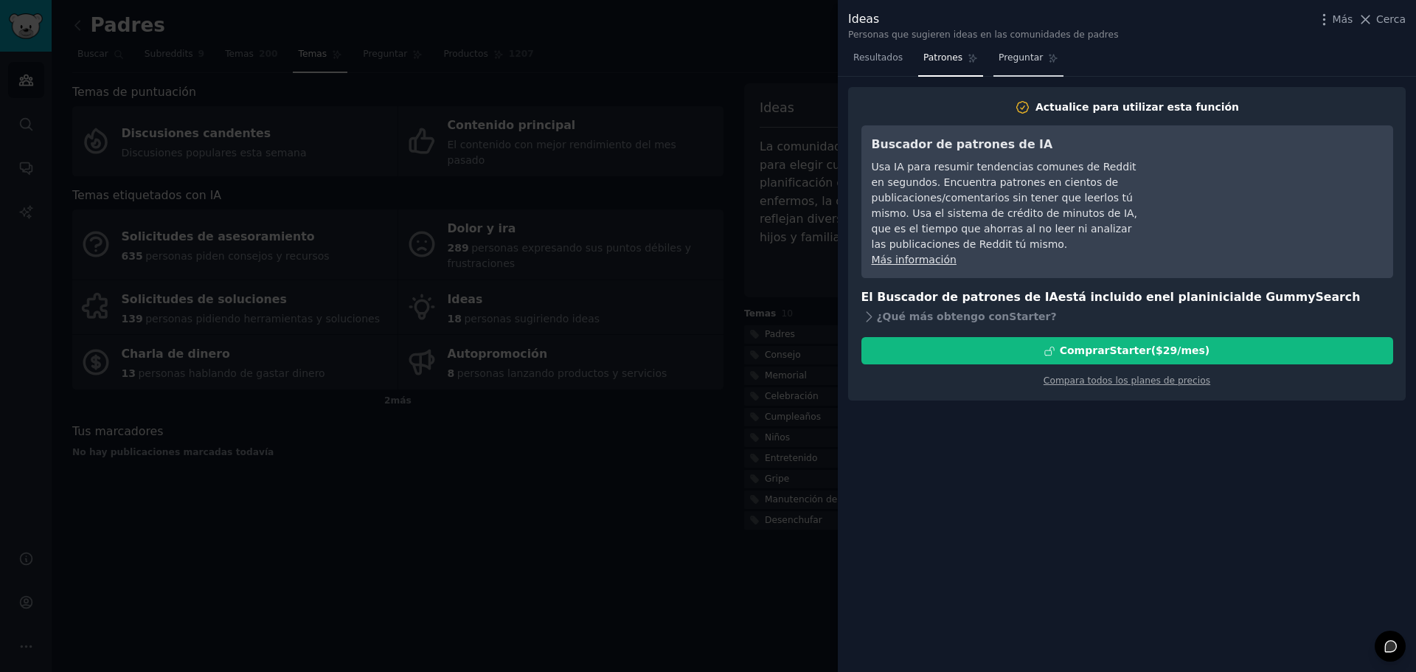
click at [1019, 60] on font "Preguntar" at bounding box center [1021, 57] width 44 height 10
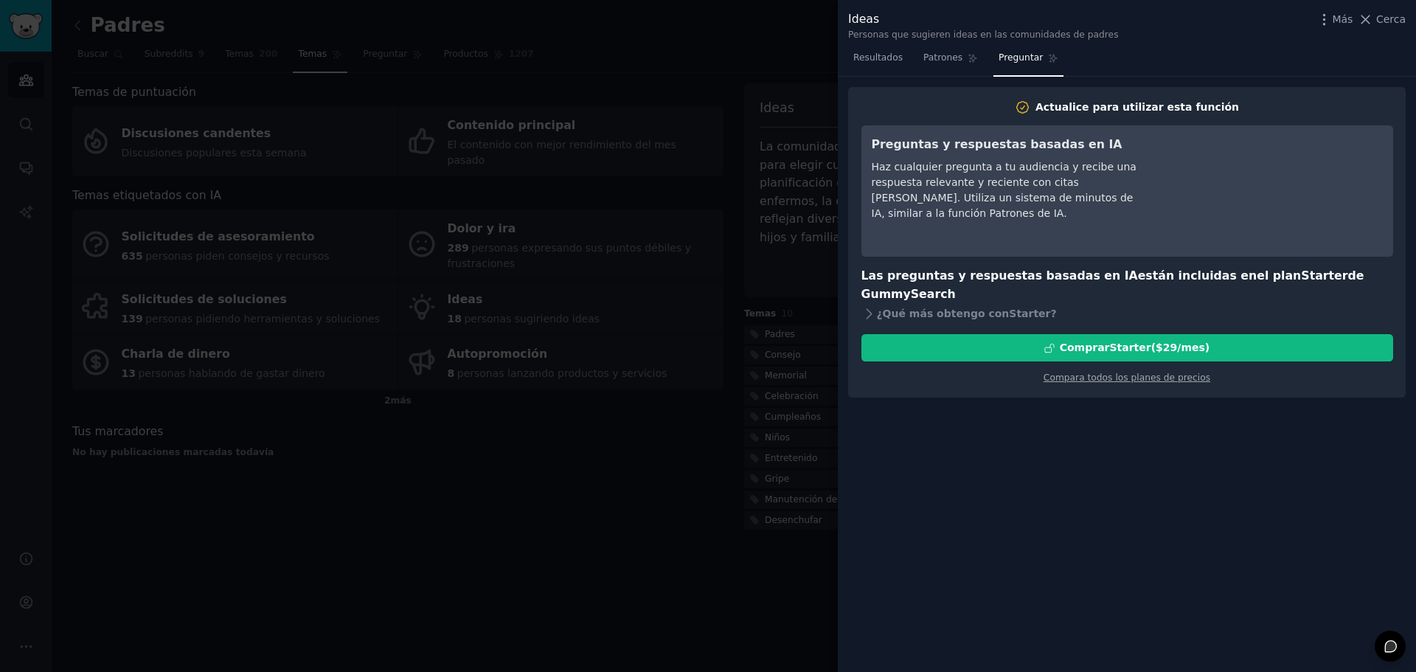
click at [167, 83] on div at bounding box center [708, 336] width 1416 height 672
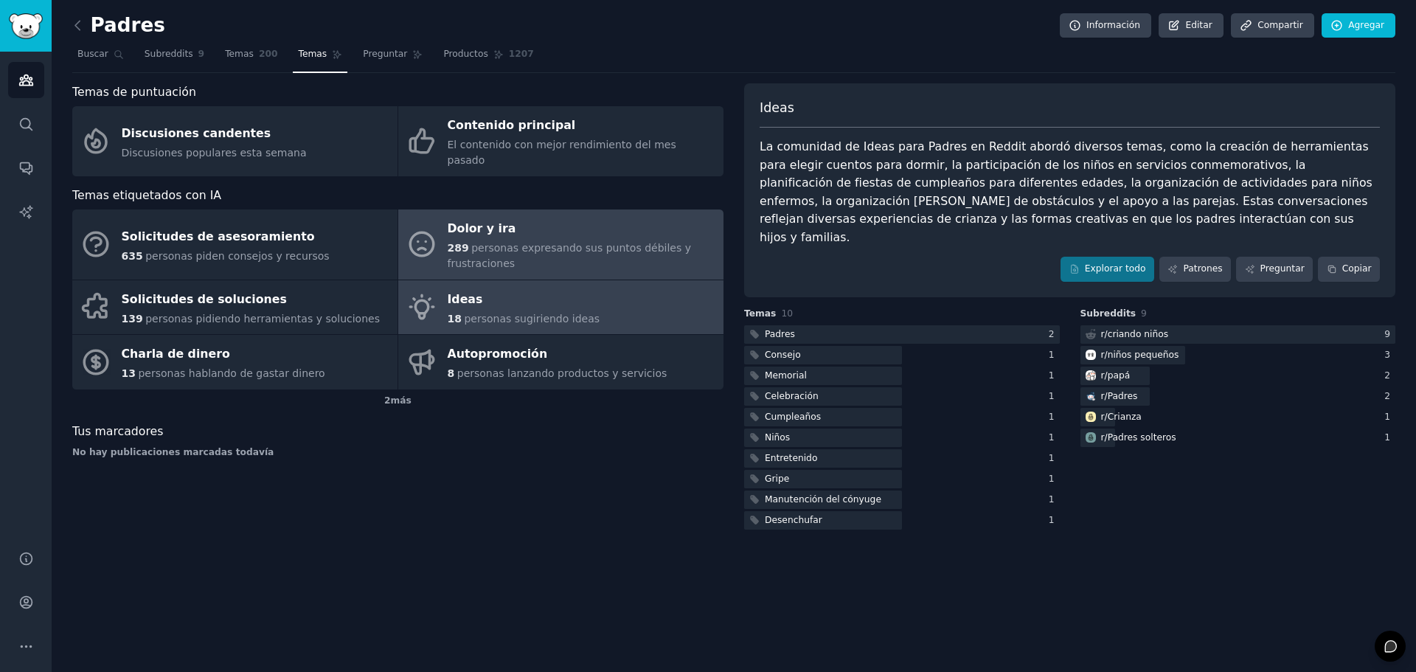
click at [478, 242] on font "personas expresando sus puntos débiles y frustraciones" at bounding box center [569, 255] width 243 height 27
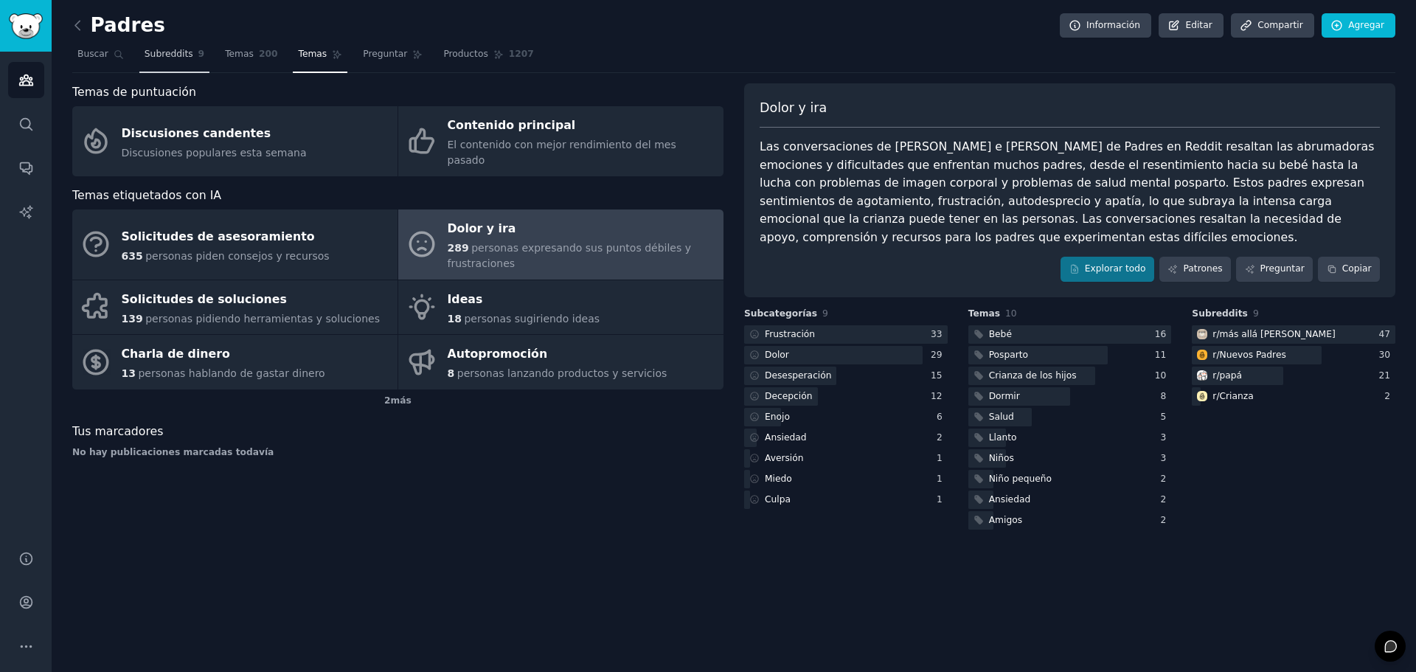
click at [167, 50] on font "Subreddits" at bounding box center [169, 54] width 49 height 10
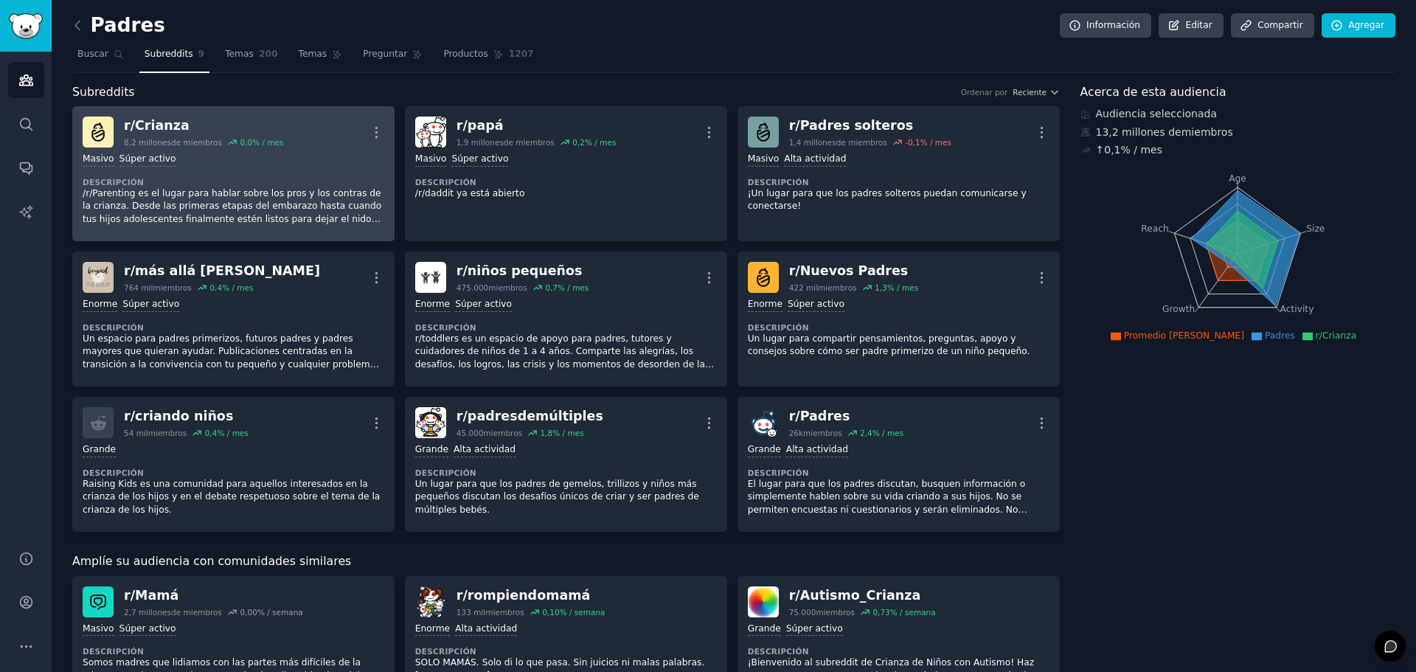
click at [166, 134] on div "r/ Crianza" at bounding box center [204, 126] width 160 height 18
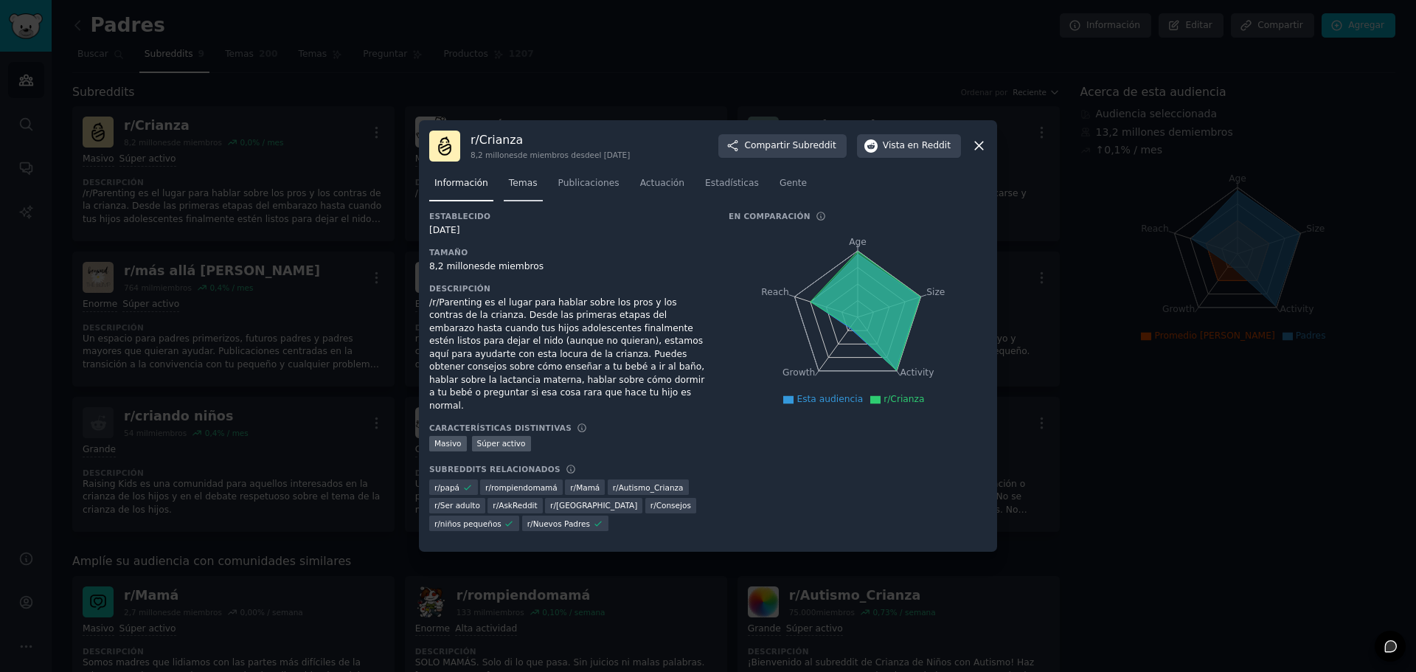
click at [521, 188] on font "Temas" at bounding box center [523, 183] width 29 height 10
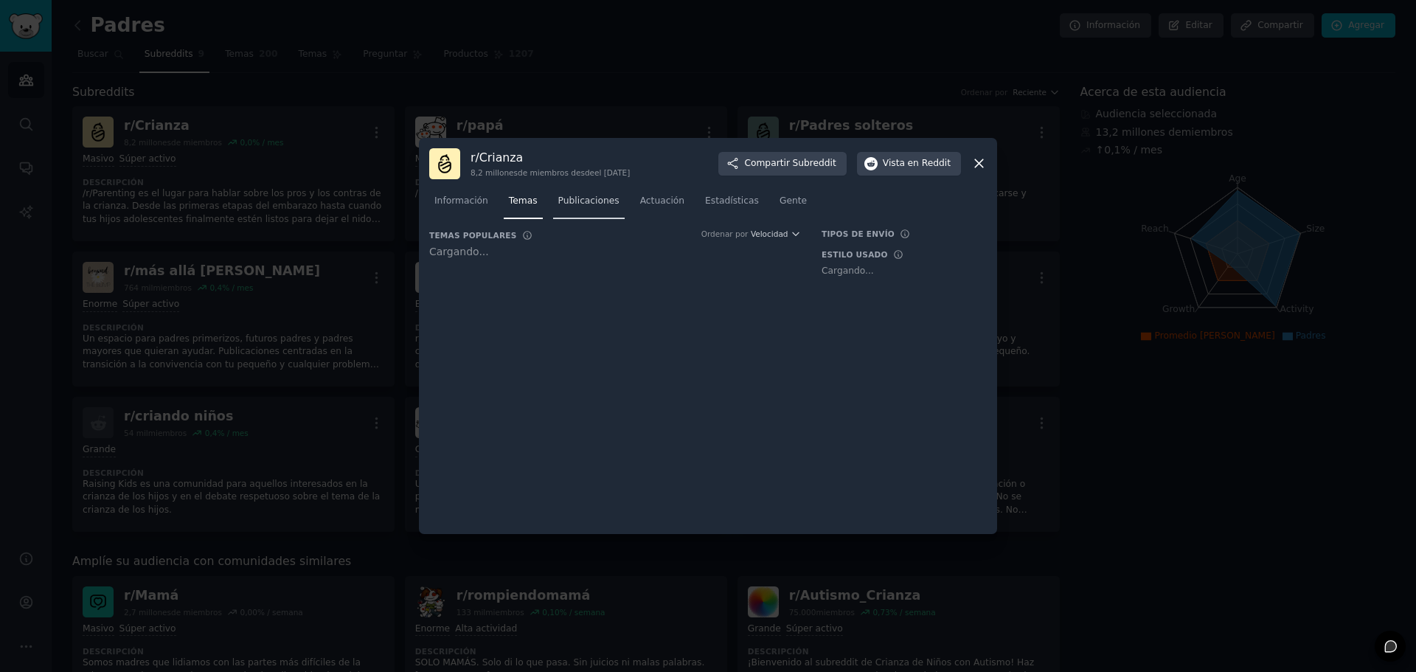
click at [585, 200] on font "Publicaciones" at bounding box center [588, 200] width 61 height 10
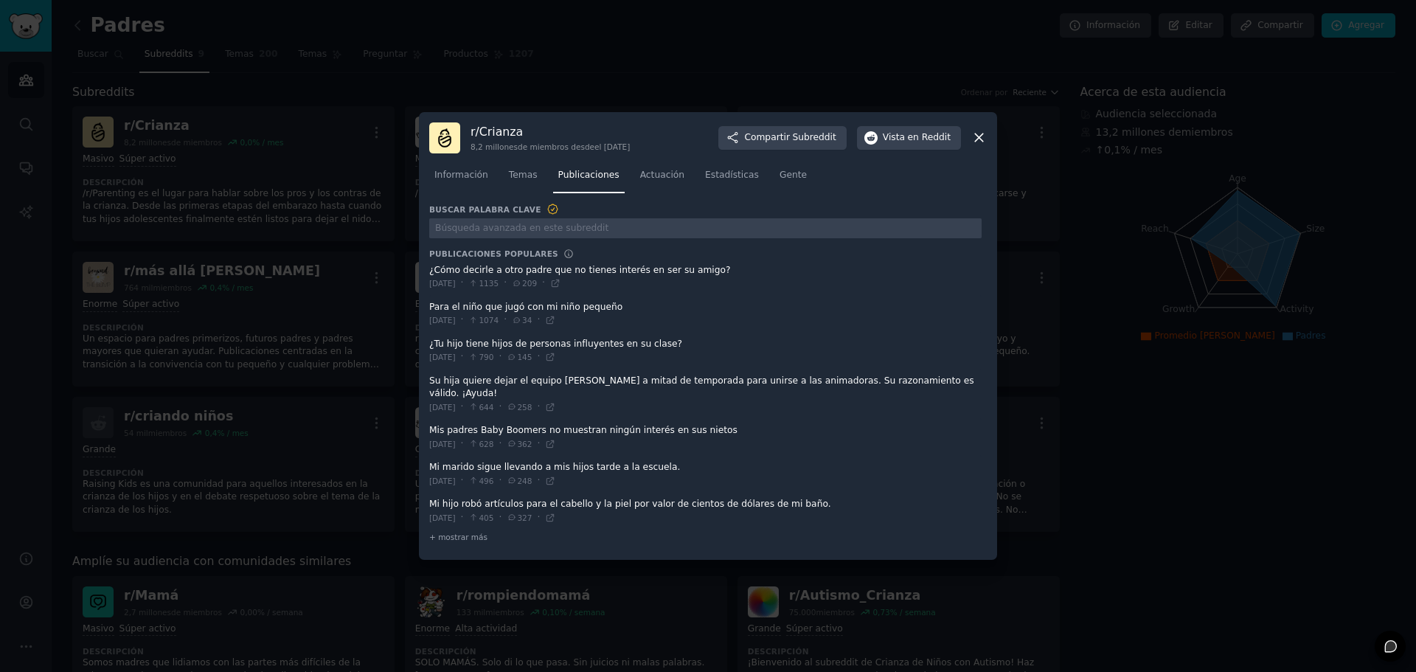
click at [589, 384] on span at bounding box center [705, 394] width 552 height 49
click at [479, 403] on icon at bounding box center [473, 407] width 10 height 8
click at [539, 498] on span at bounding box center [705, 511] width 552 height 36
click at [471, 533] on font "+ mostrar más" at bounding box center [458, 537] width 58 height 9
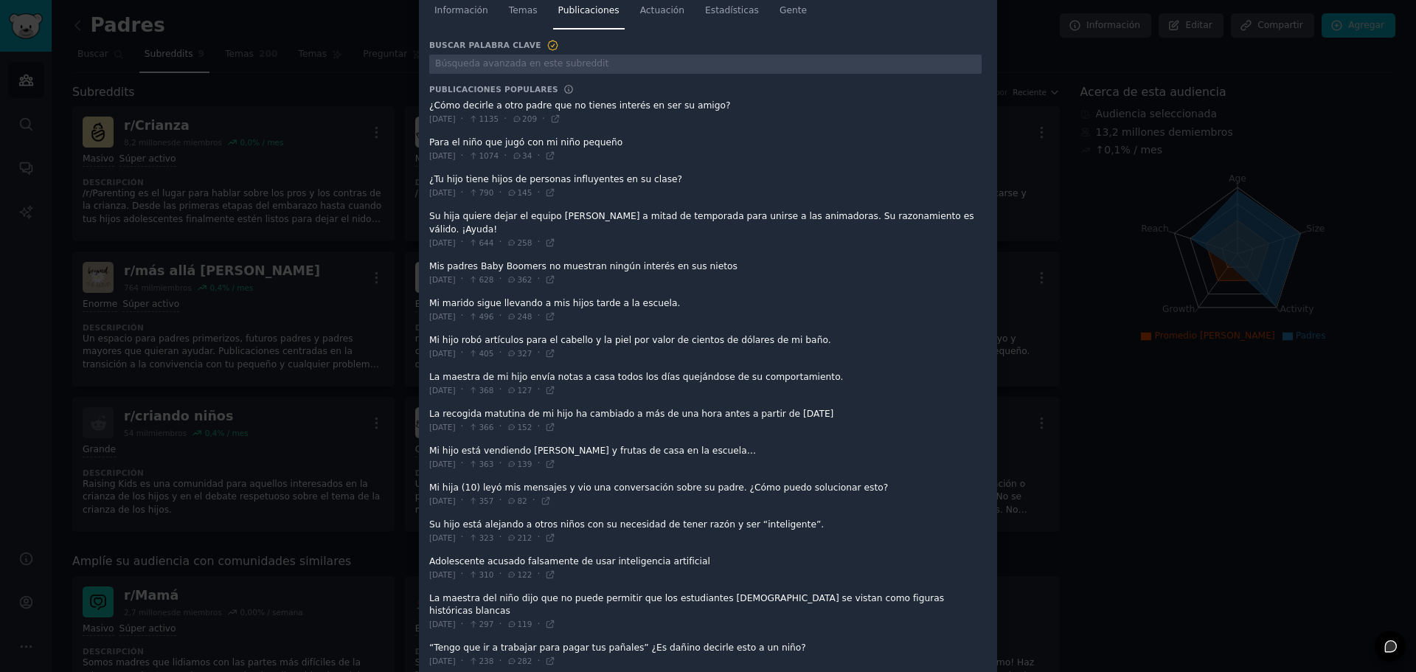
scroll to position [148, 0]
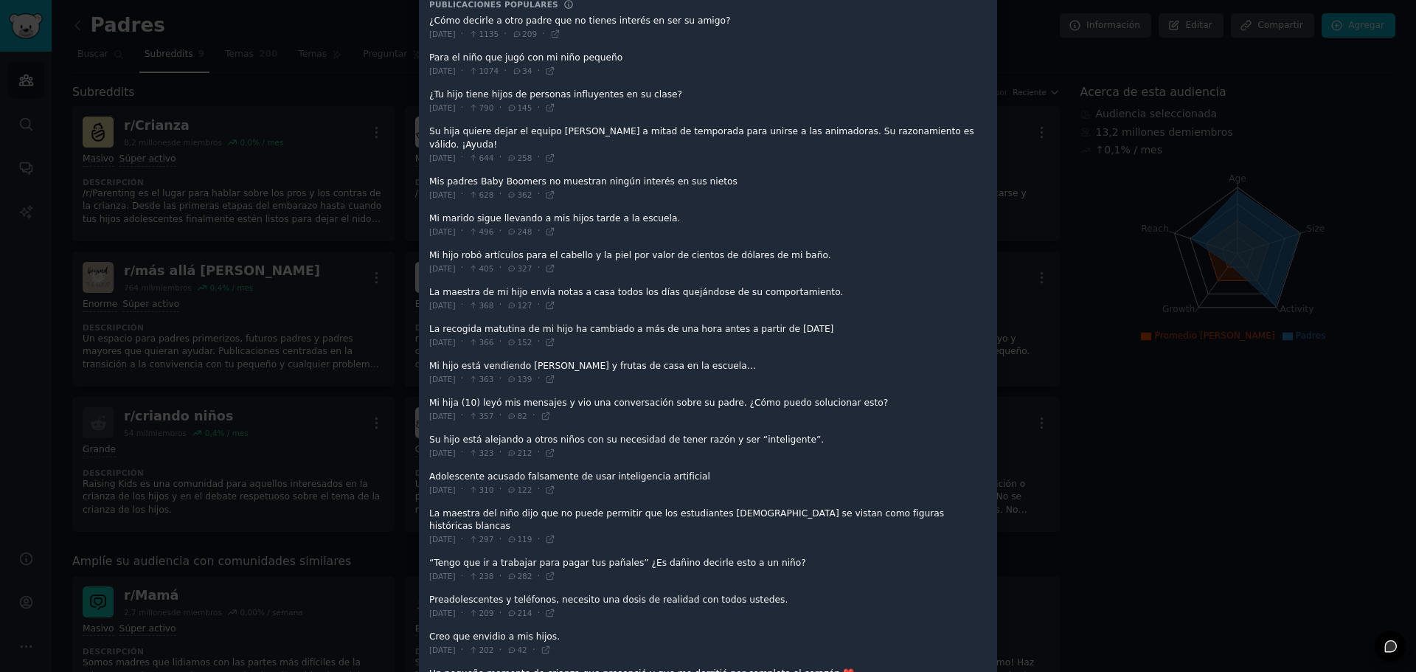
click at [548, 589] on span at bounding box center [705, 607] width 552 height 36
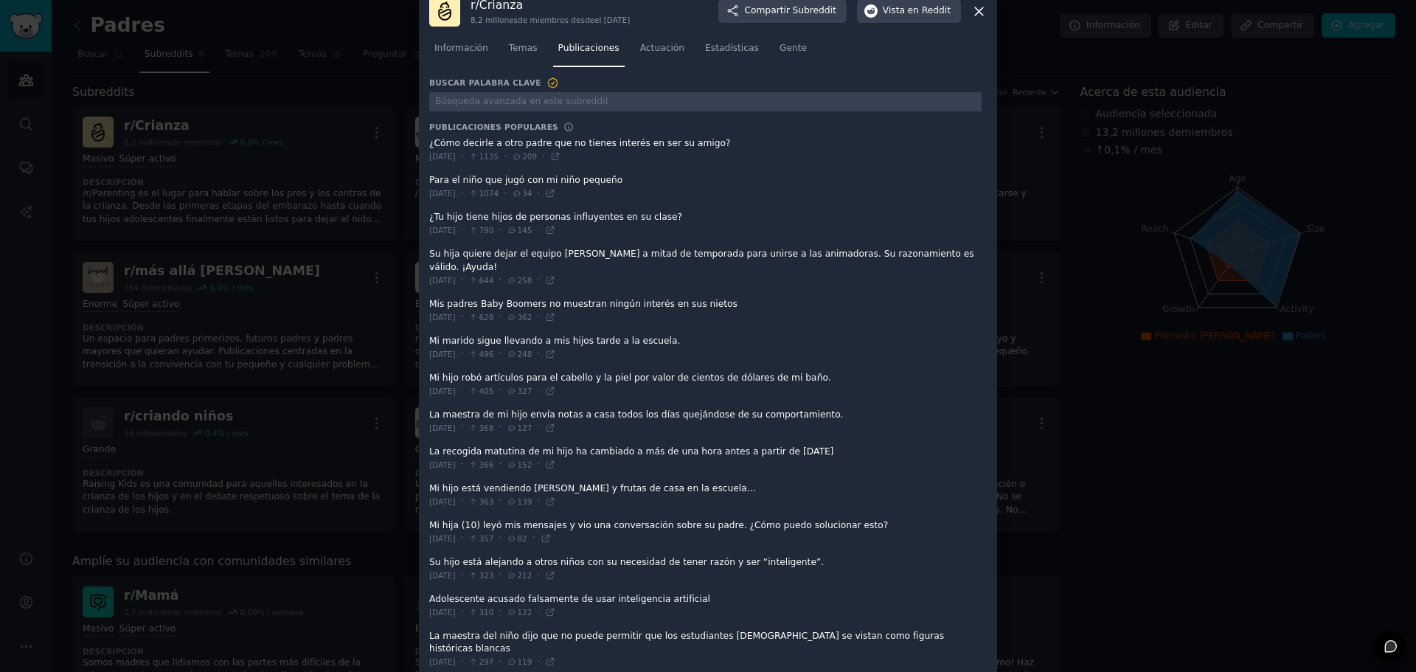
scroll to position [0, 0]
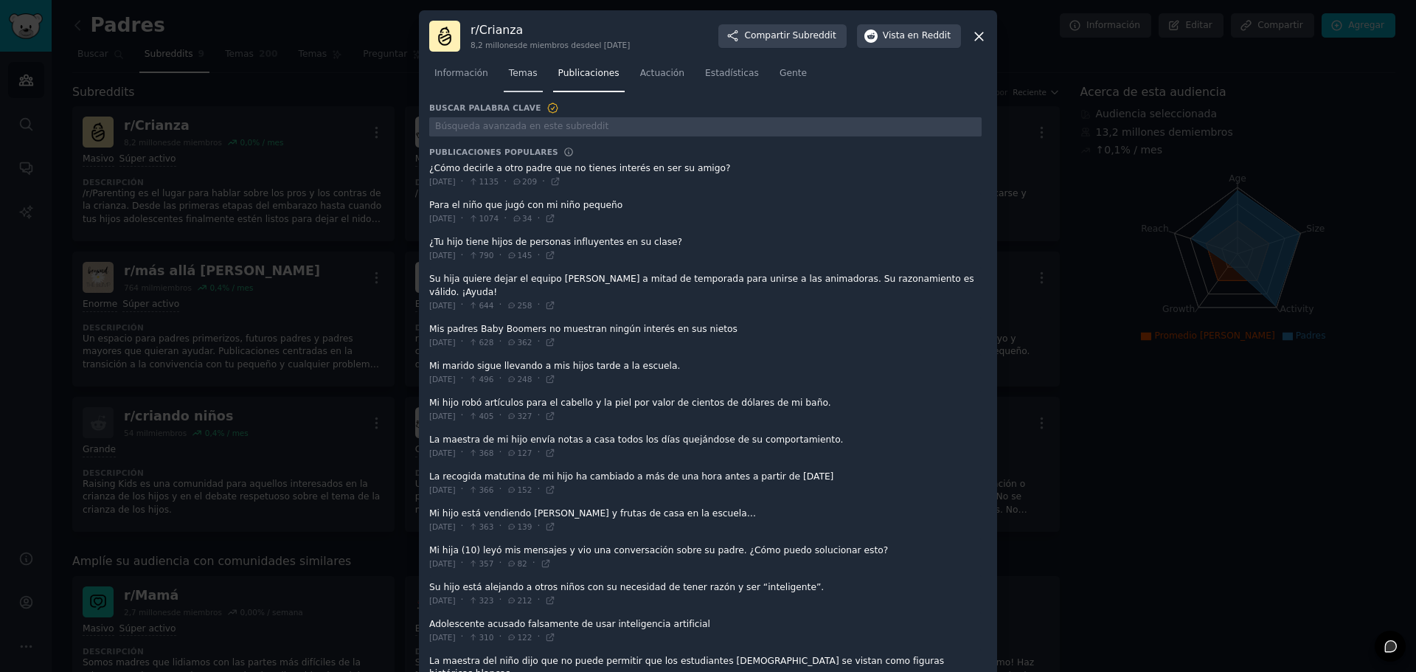
click at [520, 70] on font "Temas" at bounding box center [523, 73] width 29 height 10
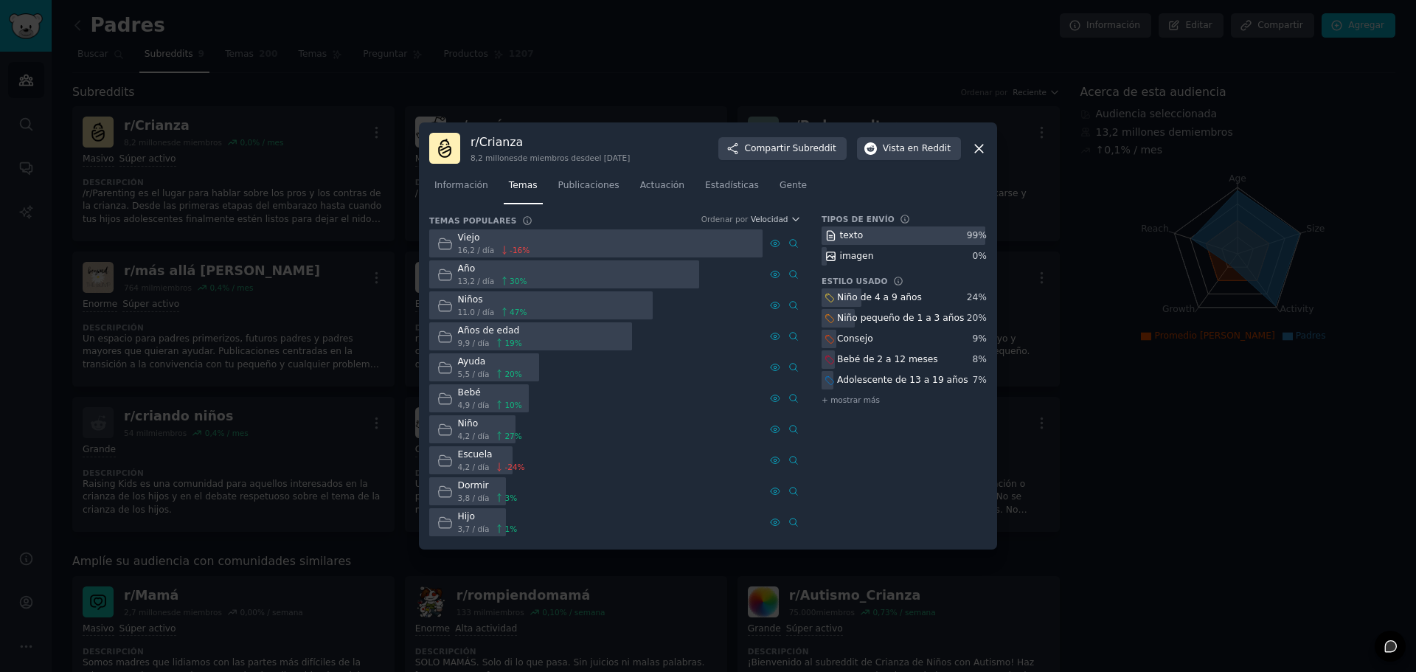
click at [881, 383] on font "Adolescente de 13 a 19 años" at bounding box center [902, 380] width 131 height 10
click at [832, 381] on icon at bounding box center [830, 380] width 10 height 10
click at [825, 375] on icon at bounding box center [830, 380] width 10 height 10
click at [977, 376] on font "7" at bounding box center [976, 380] width 6 height 10
click at [491, 329] on font "Años de edad" at bounding box center [489, 330] width 62 height 10
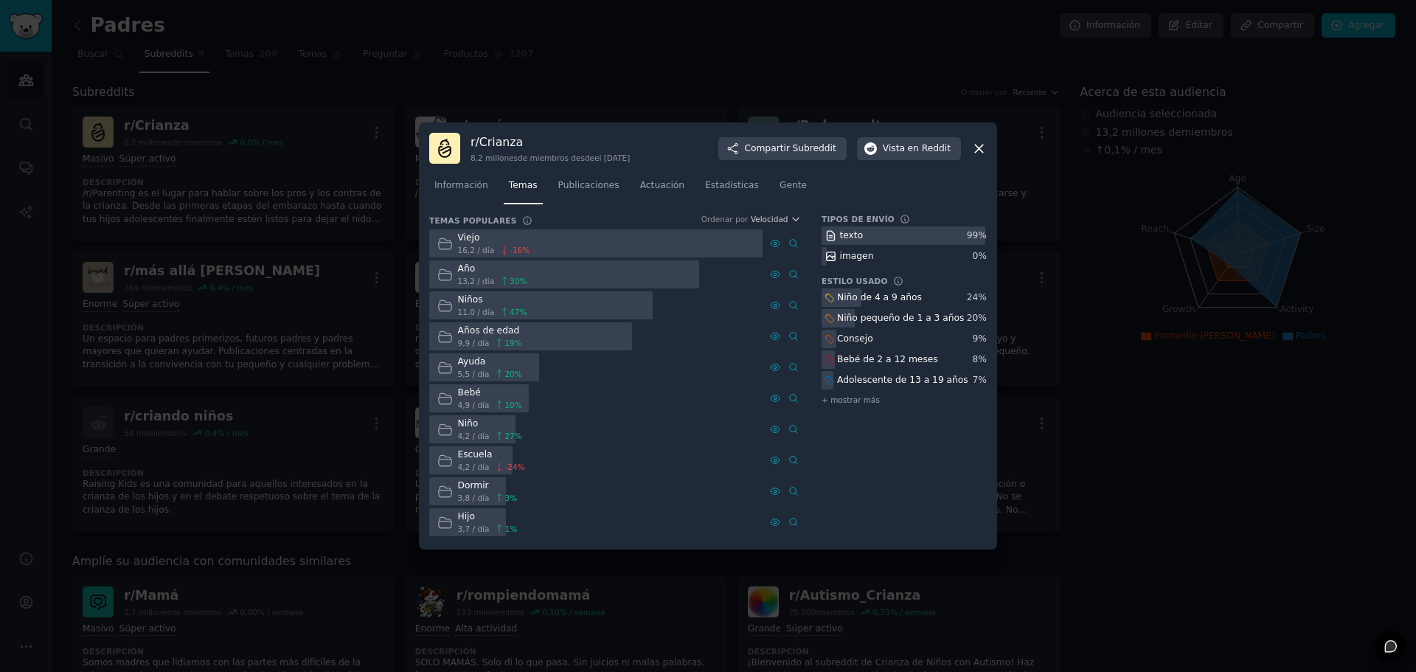
click at [441, 335] on icon at bounding box center [444, 336] width 13 height 10
click at [473, 189] on font "Información" at bounding box center [461, 185] width 54 height 10
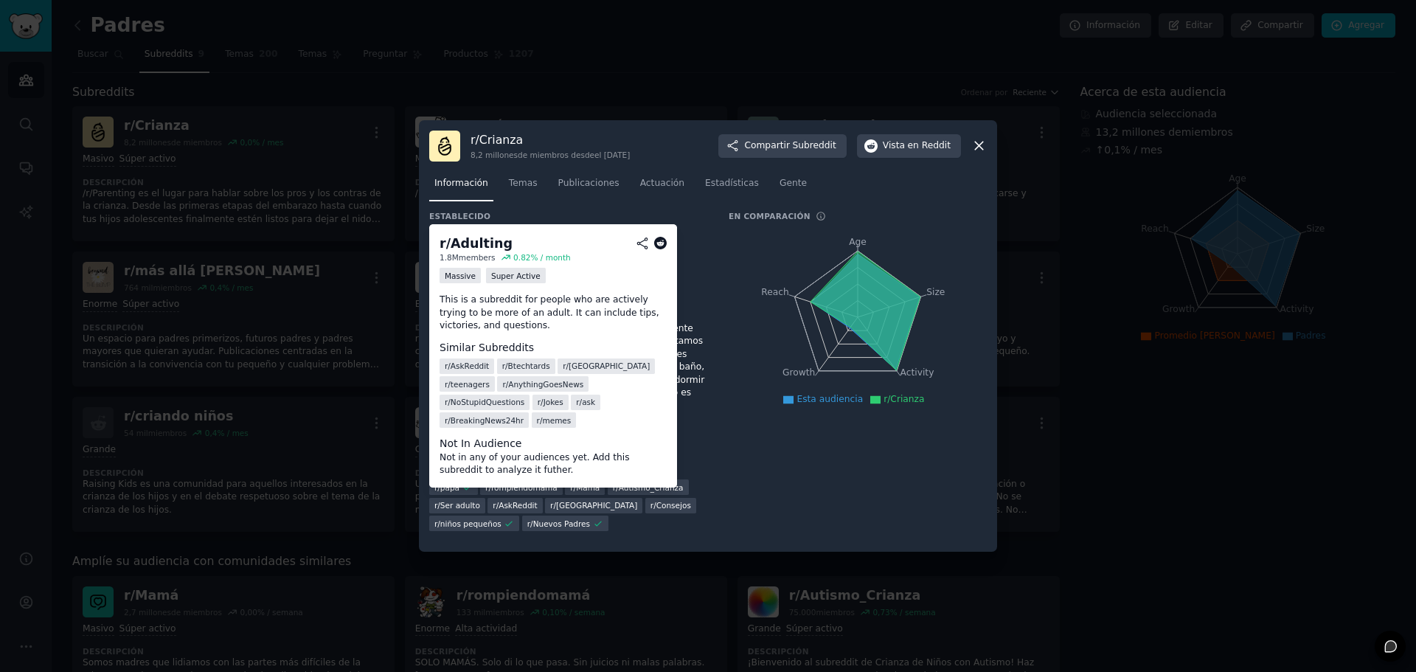
click at [459, 501] on font "Ser adulto" at bounding box center [460, 505] width 40 height 9
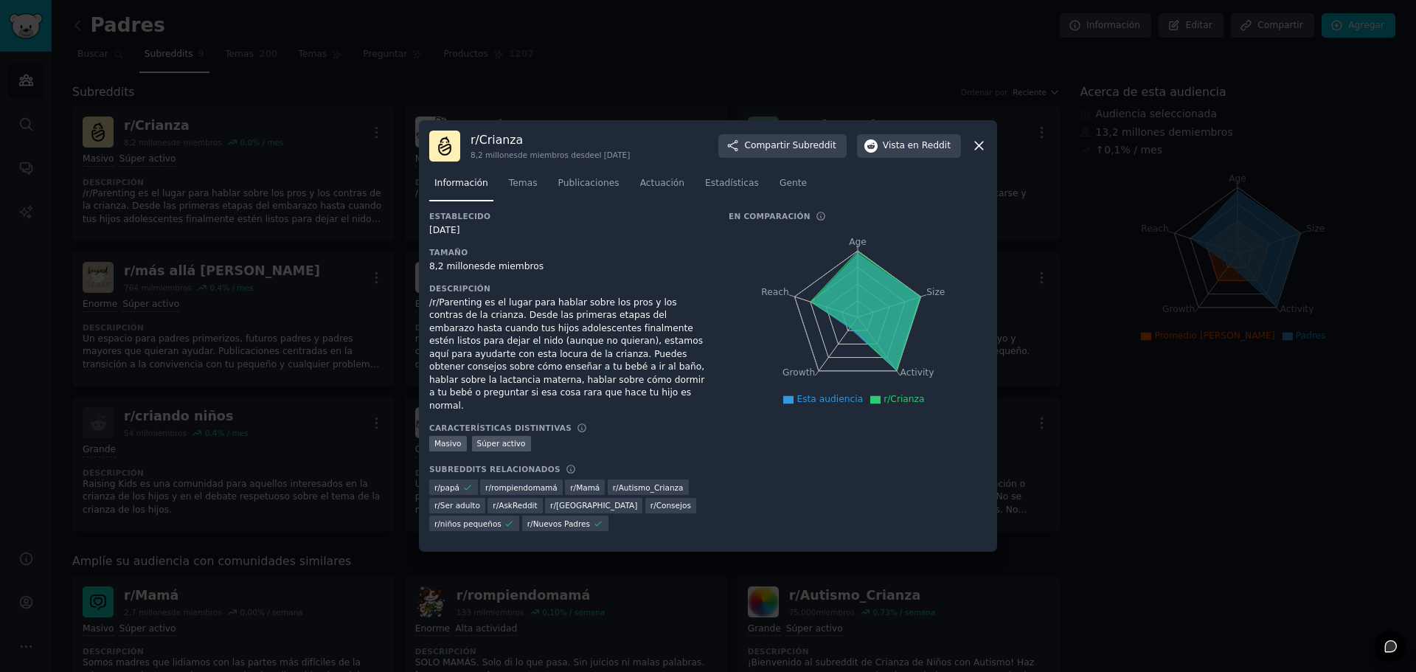
click at [464, 482] on icon at bounding box center [468, 487] width 10 height 10
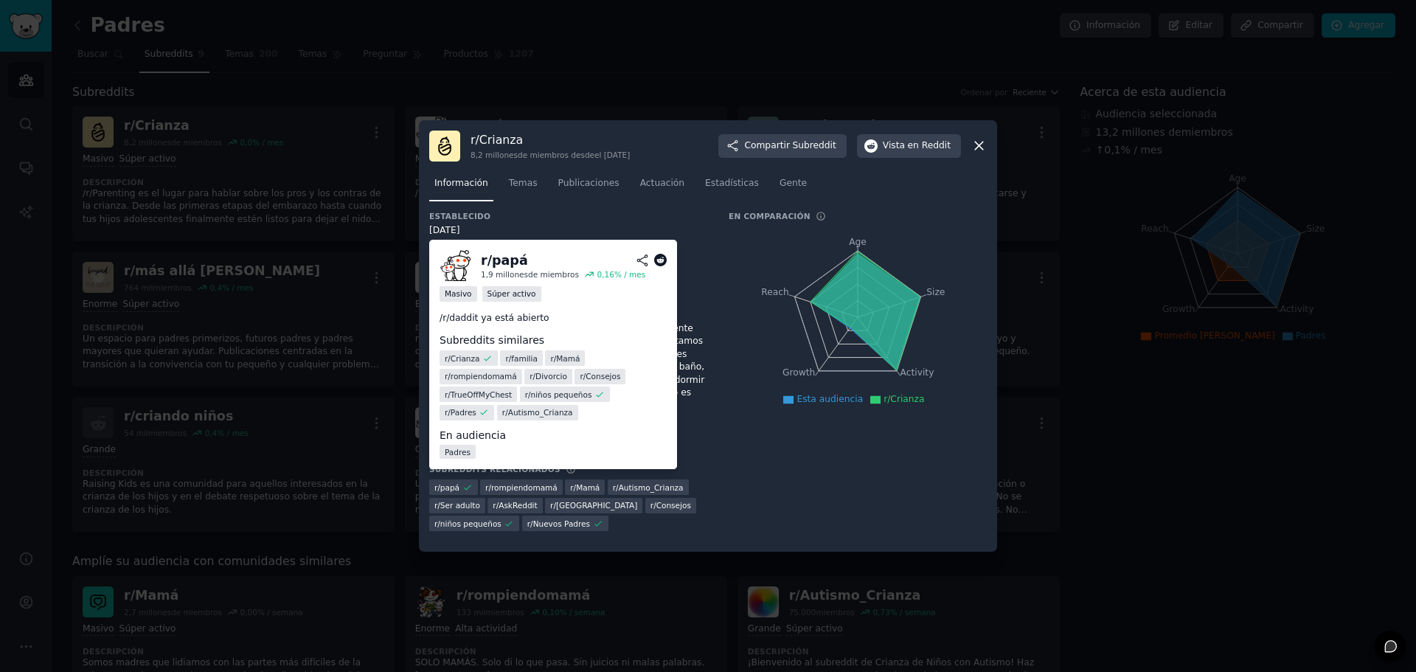
click at [531, 399] on font "niños pequeños" at bounding box center [561, 394] width 61 height 9
click at [457, 447] on font "Padres" at bounding box center [458, 451] width 26 height 9
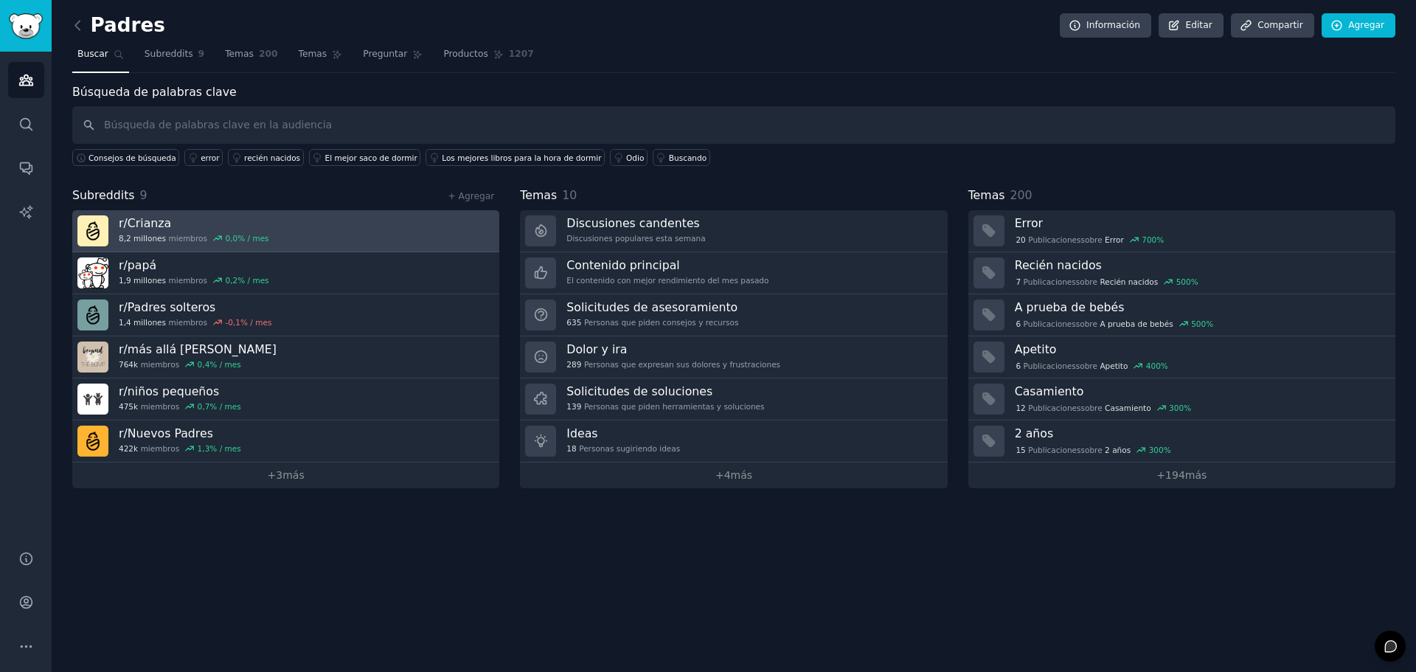
click at [148, 224] on font "Crianza" at bounding box center [150, 223] width 44 height 14
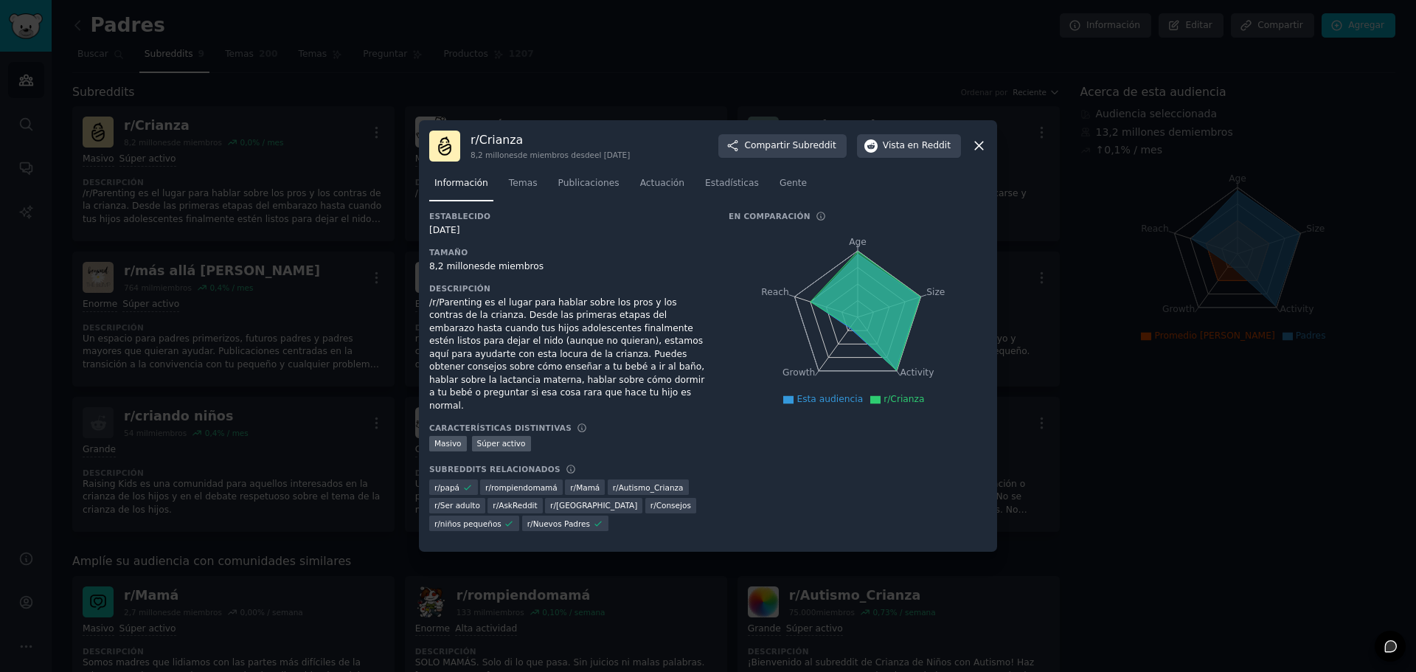
click at [581, 483] on font "Mamá" at bounding box center [588, 487] width 24 height 9
click at [659, 480] on div "r/ Autismo_Crianza" at bounding box center [648, 486] width 81 height 15
